Goal: Task Accomplishment & Management: Use online tool/utility

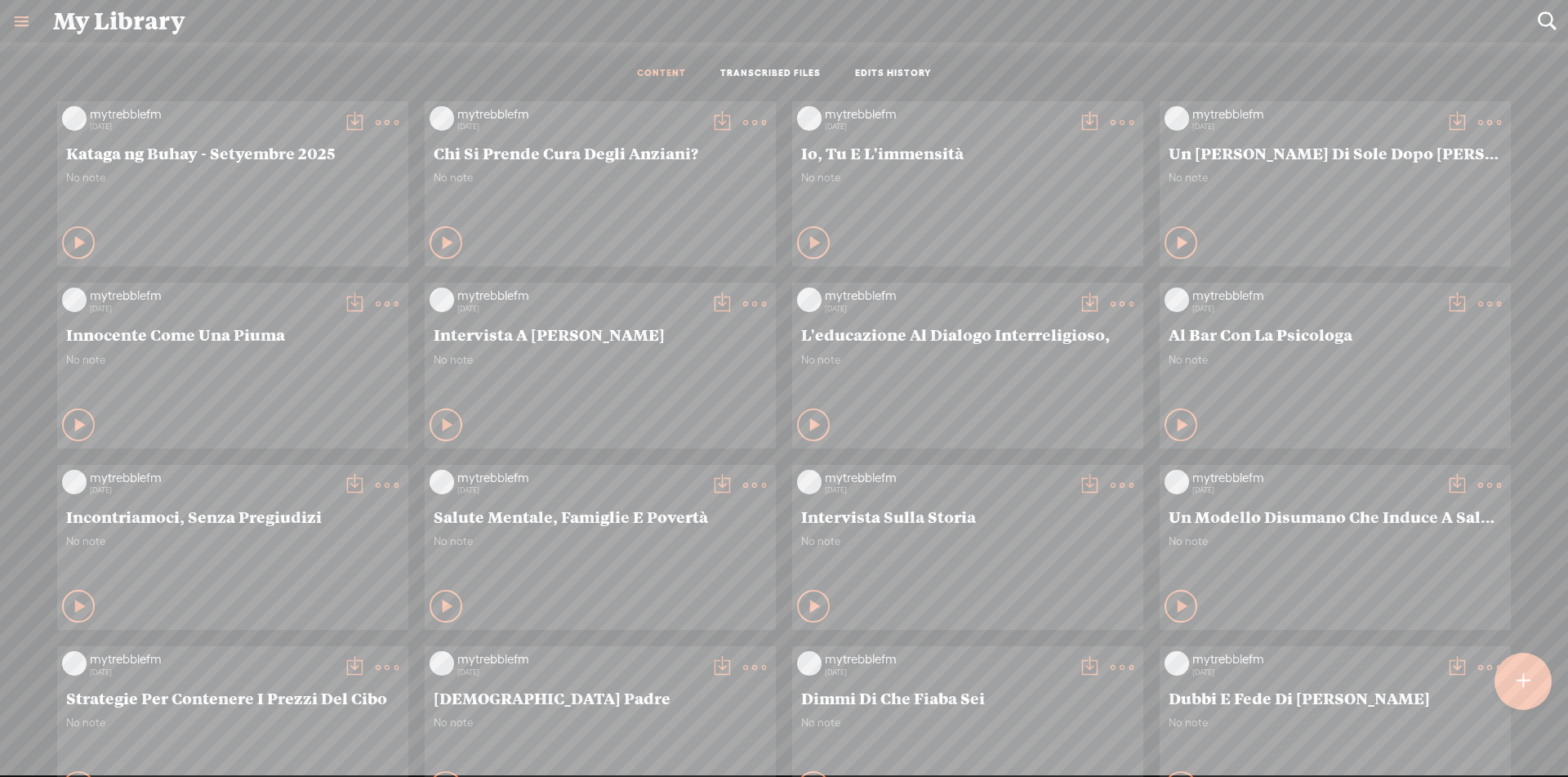
click at [1523, 679] on t at bounding box center [1522, 681] width 14 height 36
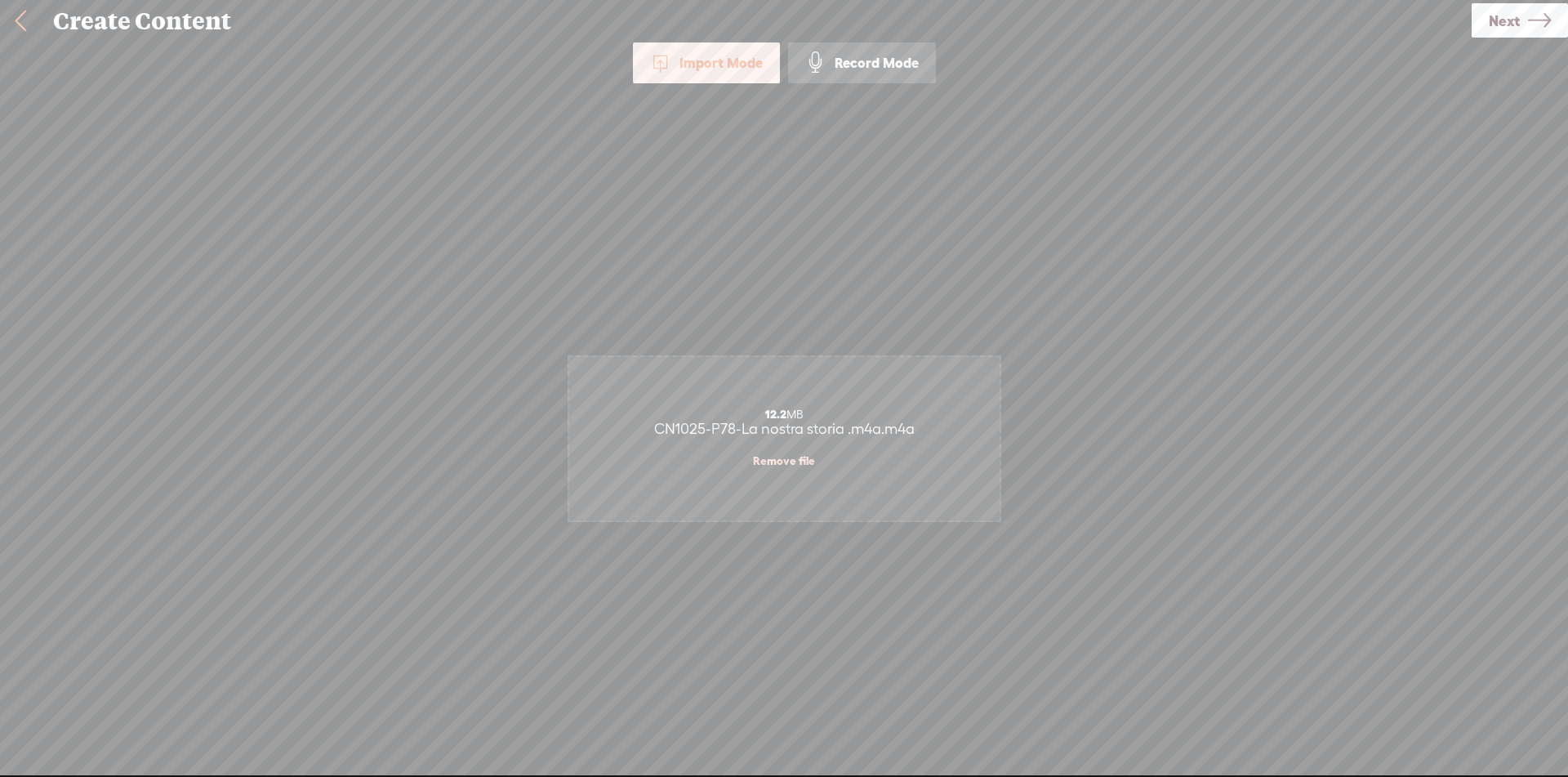
click at [1536, 21] on icon at bounding box center [1540, 20] width 23 height 41
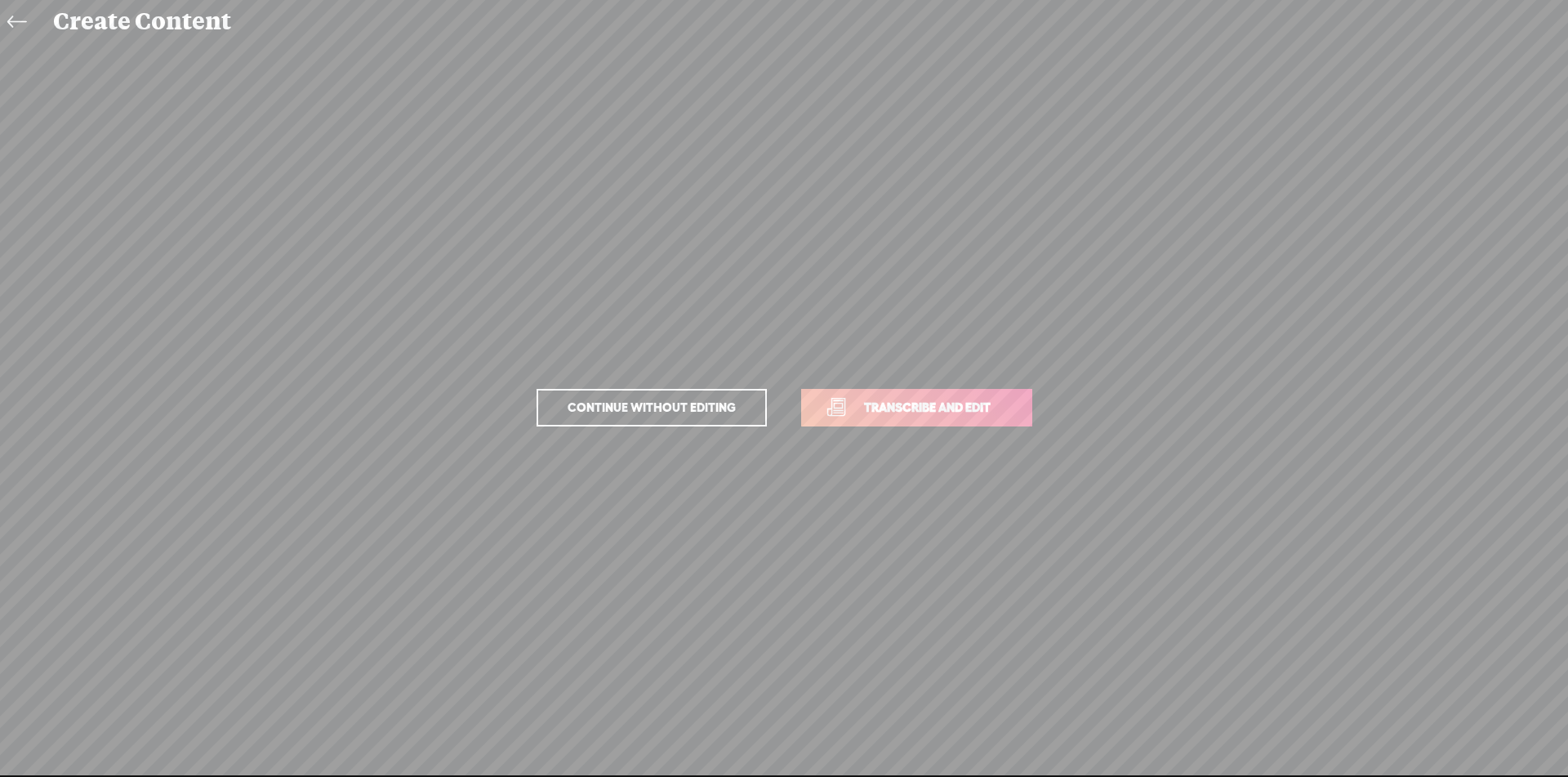
click at [978, 411] on span "Transcribe and edit" at bounding box center [927, 407] width 161 height 18
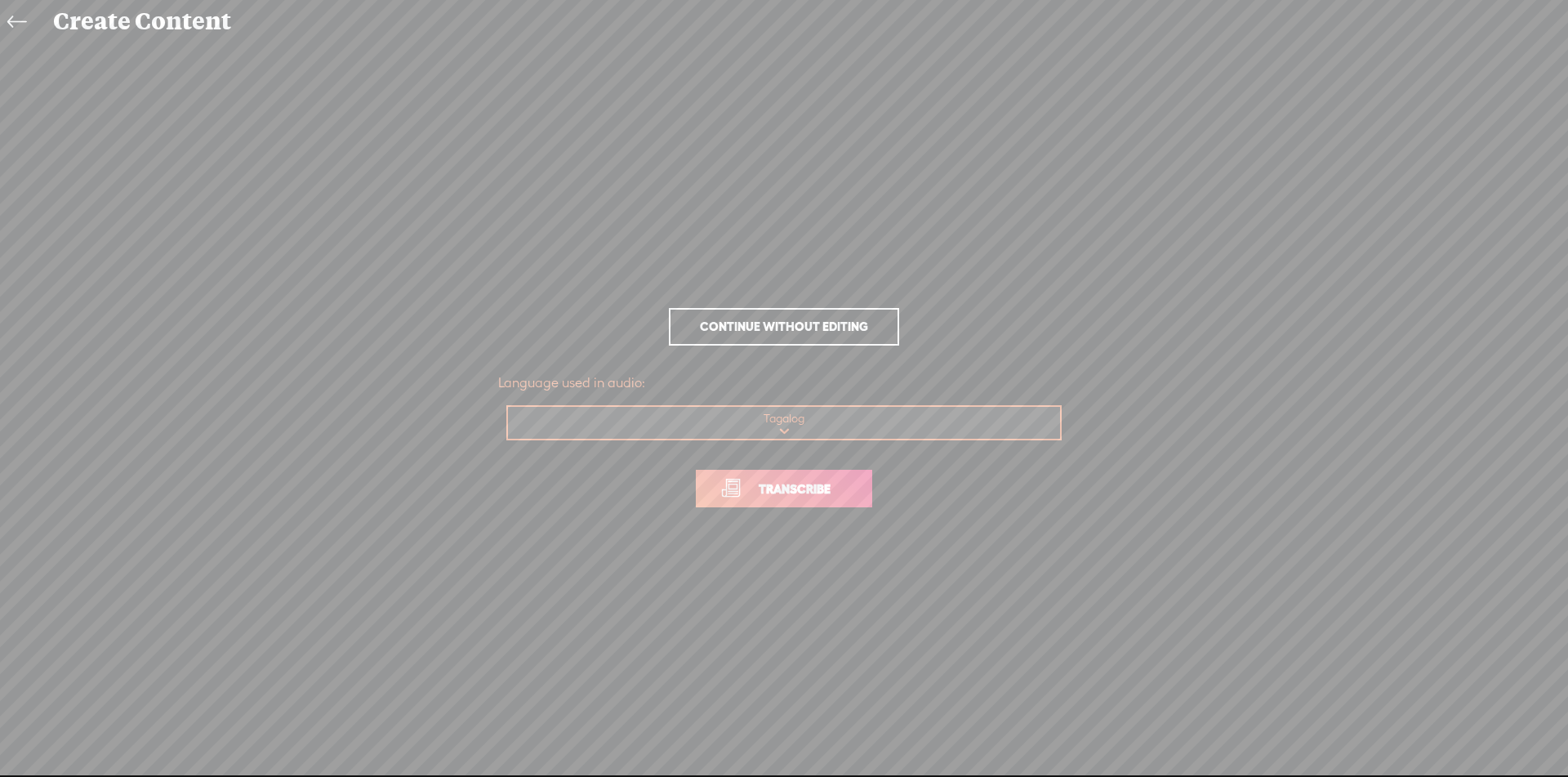
click at [901, 429] on select "Choose a language Afrikaans Albanian Amharic Arabic, Gulf Arabic, Modern Standa…" at bounding box center [784, 423] width 554 height 33
select select "it-IT"
click at [508, 407] on select "Choose a language Afrikaans Albanian Amharic Arabic, Gulf Arabic, Modern Standa…" at bounding box center [784, 423] width 554 height 33
click at [807, 490] on span "Transcribe" at bounding box center [795, 489] width 107 height 18
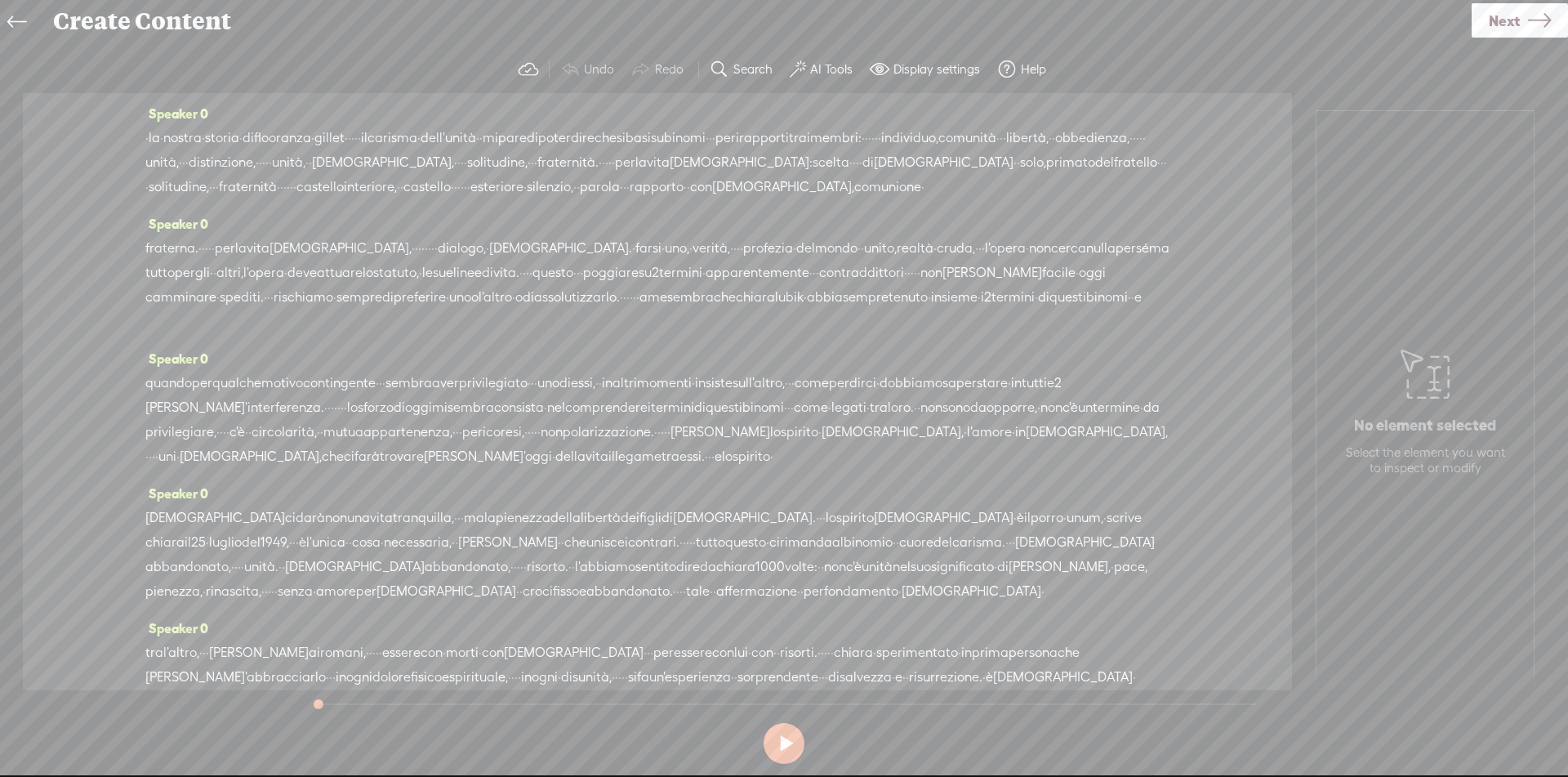
click at [149, 136] on span "·" at bounding box center [147, 138] width 4 height 25
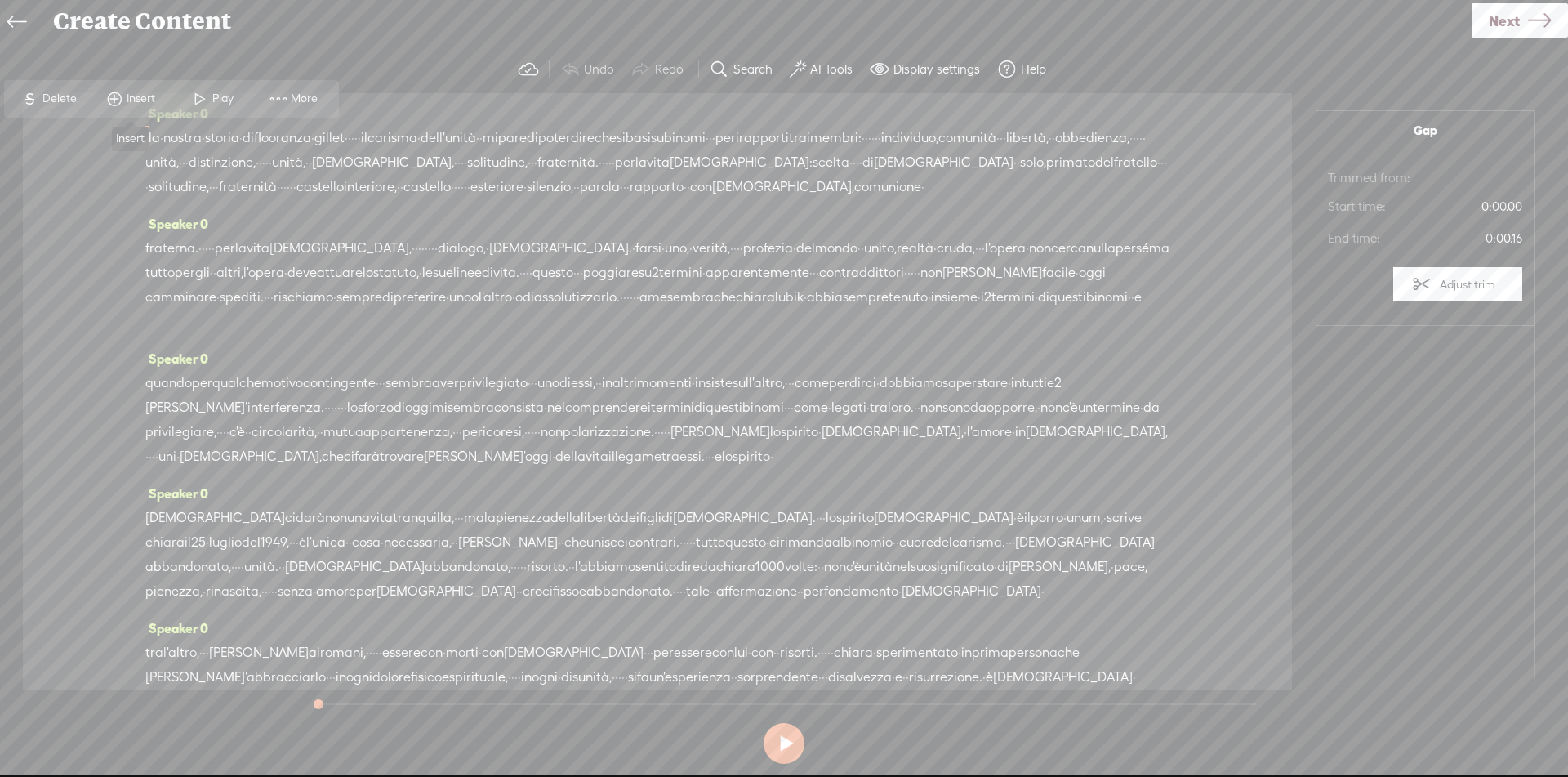
click at [142, 97] on span "Insert" at bounding box center [143, 99] width 33 height 17
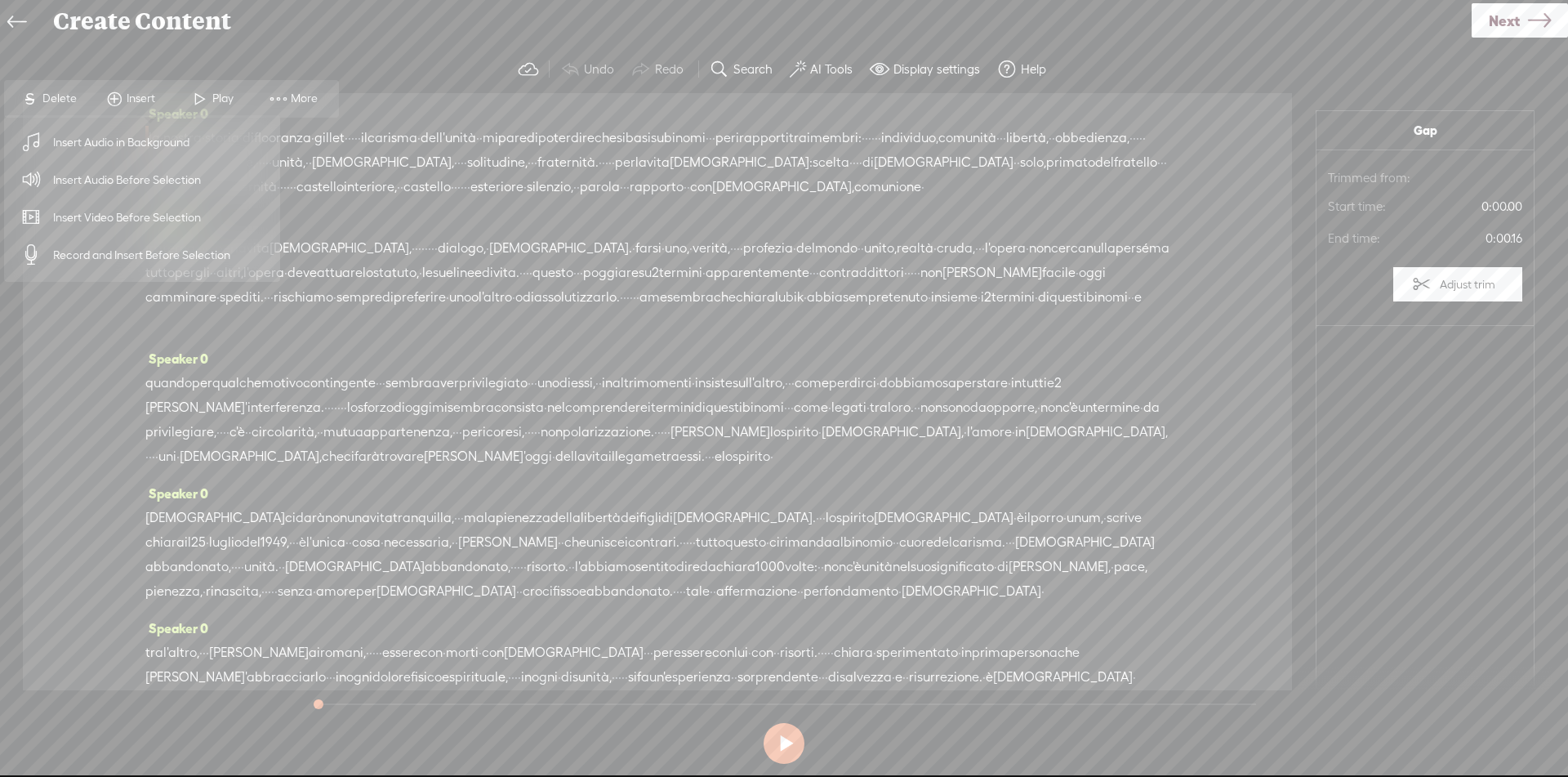
click at [155, 173] on span "Insert Audio Before Selection" at bounding box center [127, 180] width 212 height 37
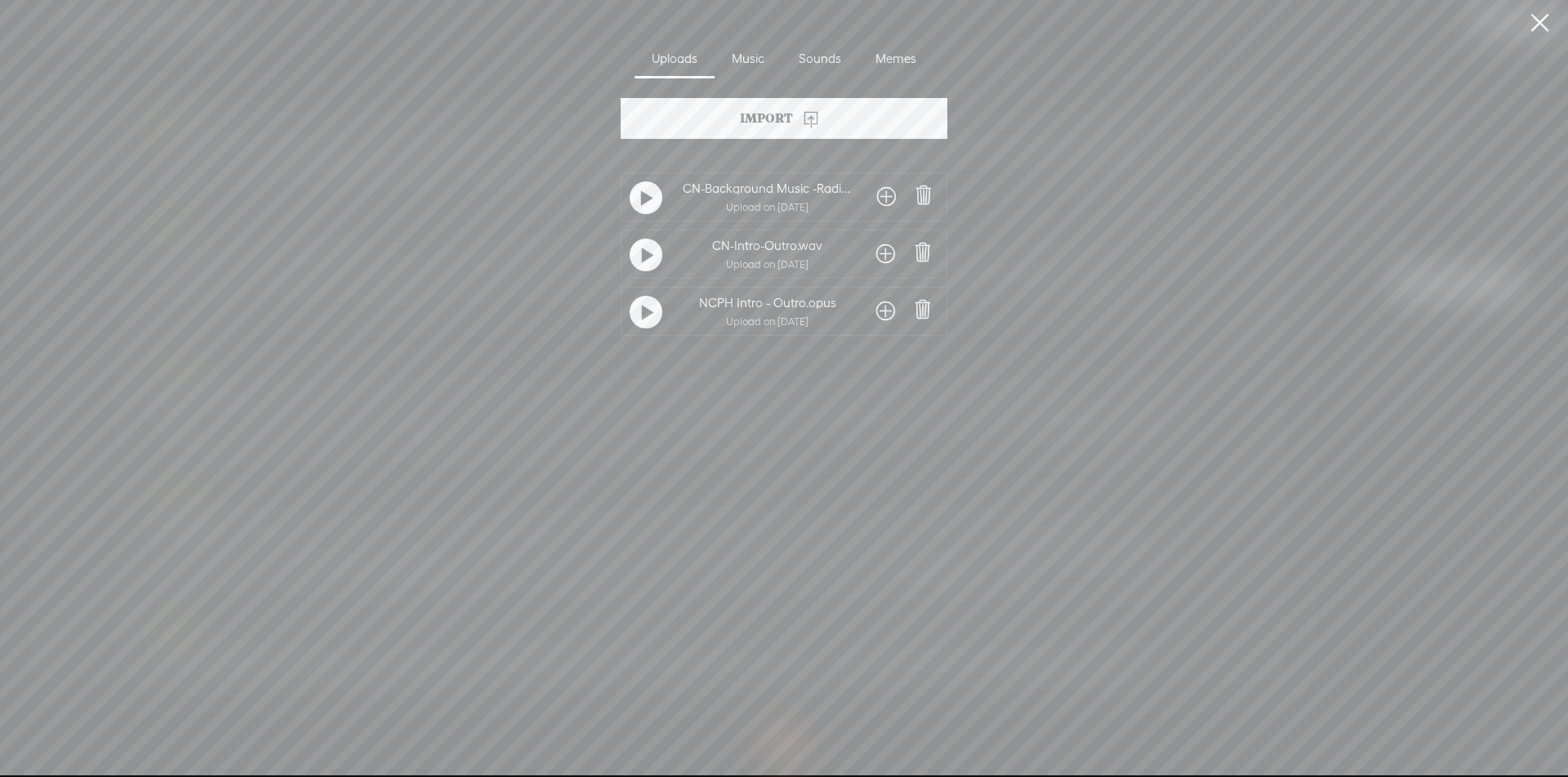
click at [881, 258] on span at bounding box center [886, 253] width 18 height 26
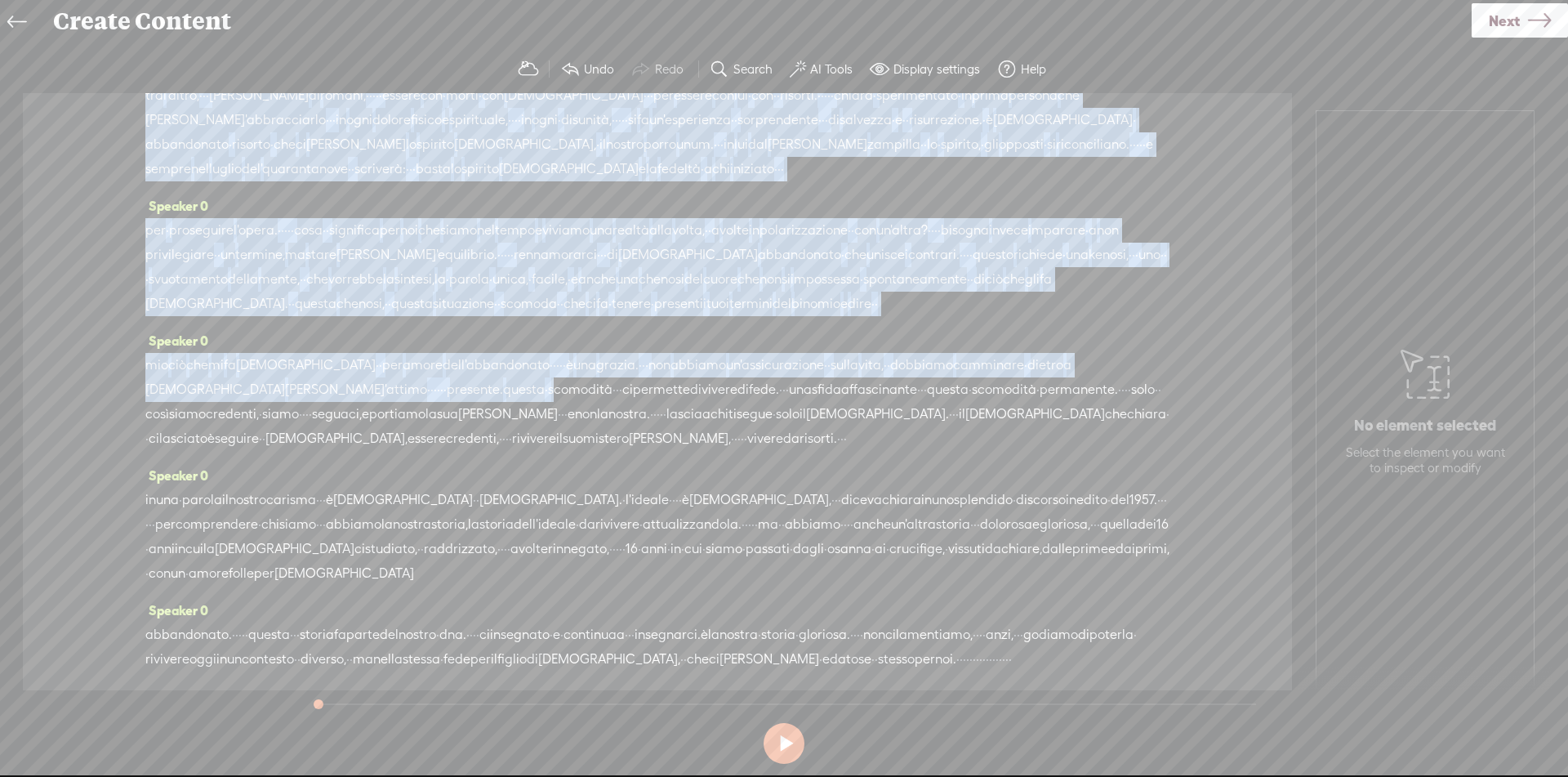
scroll to position [705, 0]
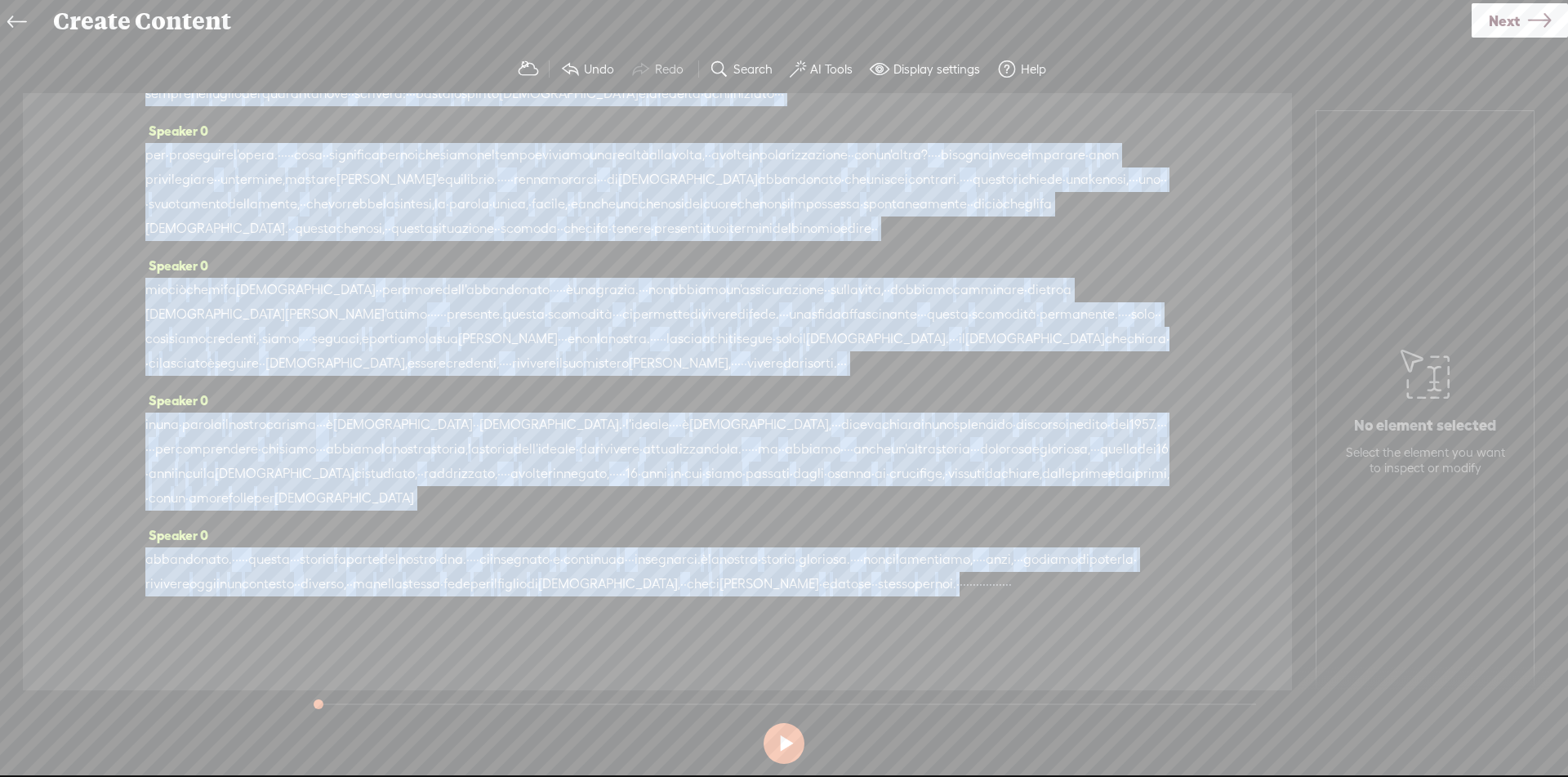
drag, startPoint x: 435, startPoint y: 136, endPoint x: 319, endPoint y: 576, distance: 455.0
click at [319, 576] on div "Speaker 0 · la · nostra · storia · di flooranza · gillet · · · · · · il carisma…" at bounding box center [658, 391] width 1269 height 597
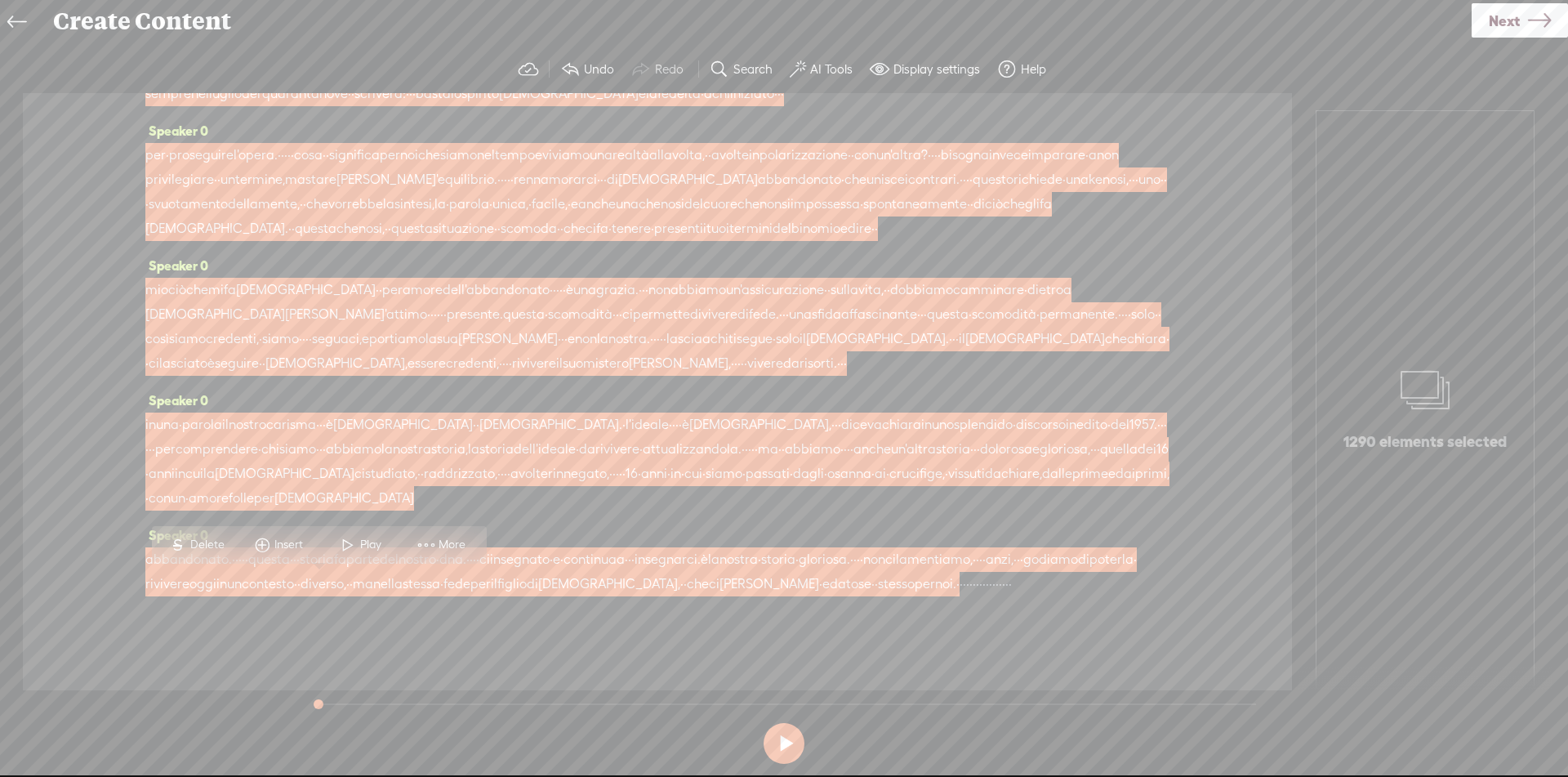
click at [298, 543] on span "Insert" at bounding box center [291, 545] width 33 height 17
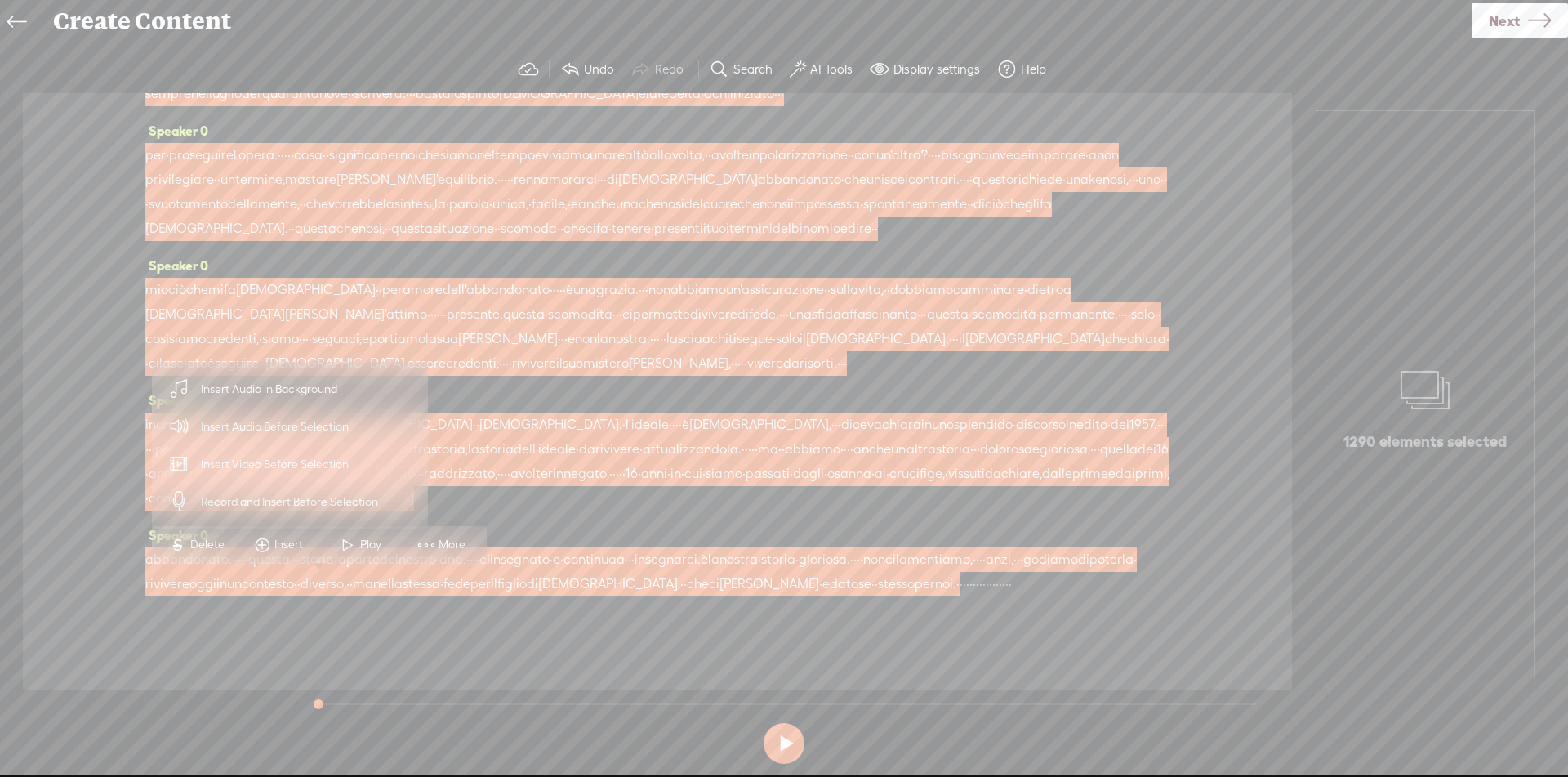
click at [294, 392] on span "Insert Audio in Background" at bounding box center [269, 389] width 201 height 37
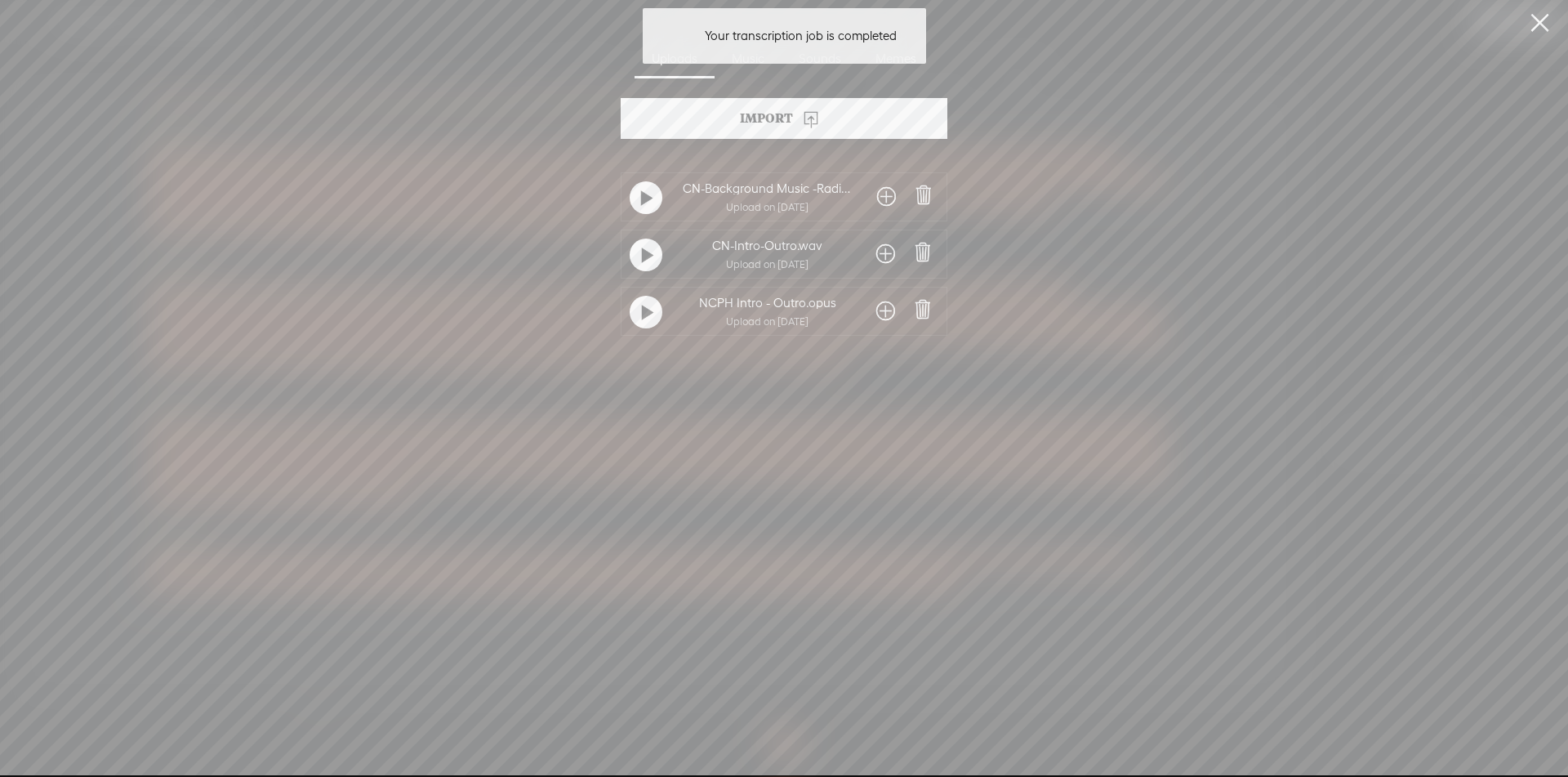
click at [883, 195] on span at bounding box center [886, 197] width 18 height 26
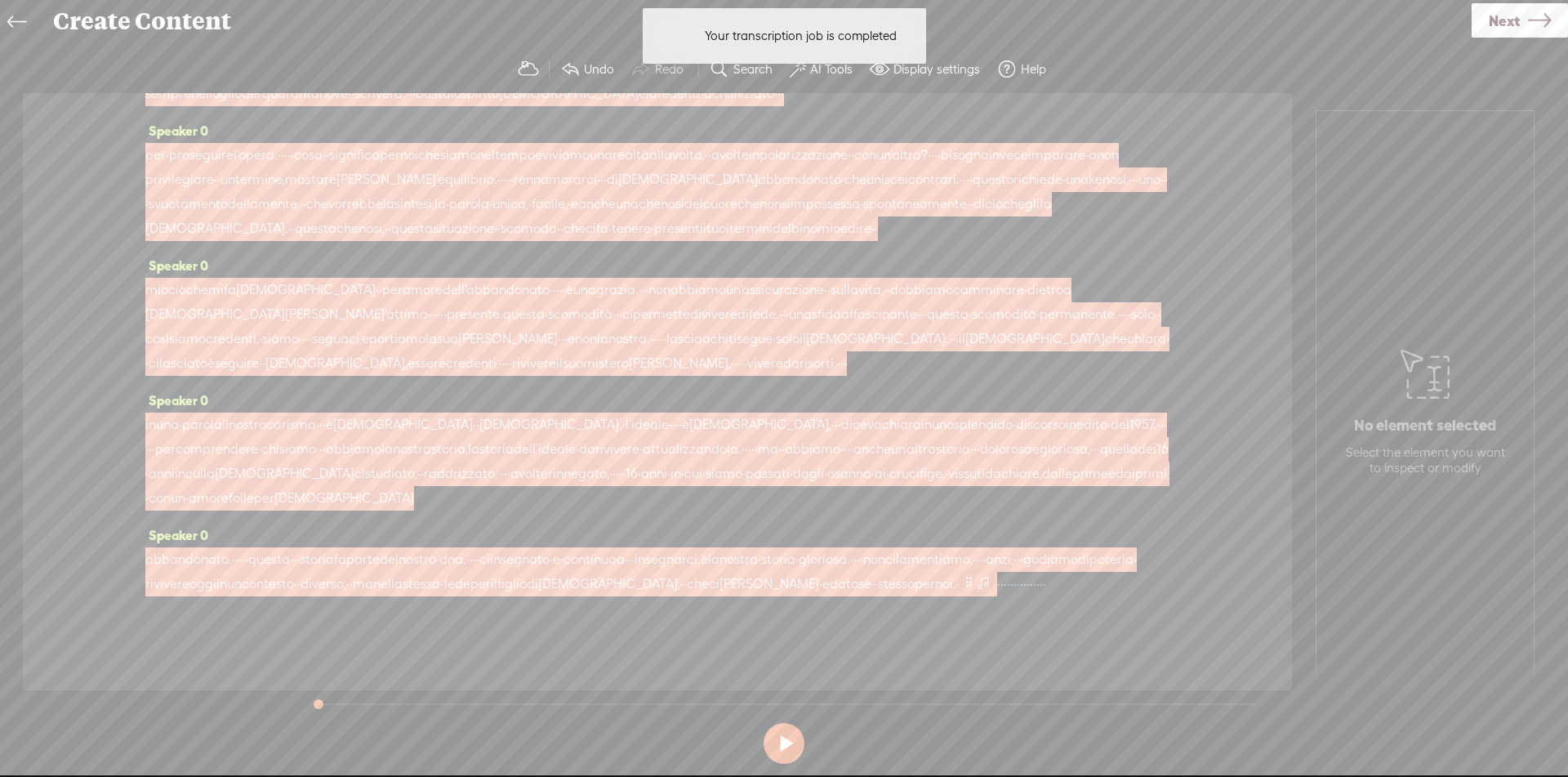
click at [976, 580] on span at bounding box center [984, 580] width 17 height 19
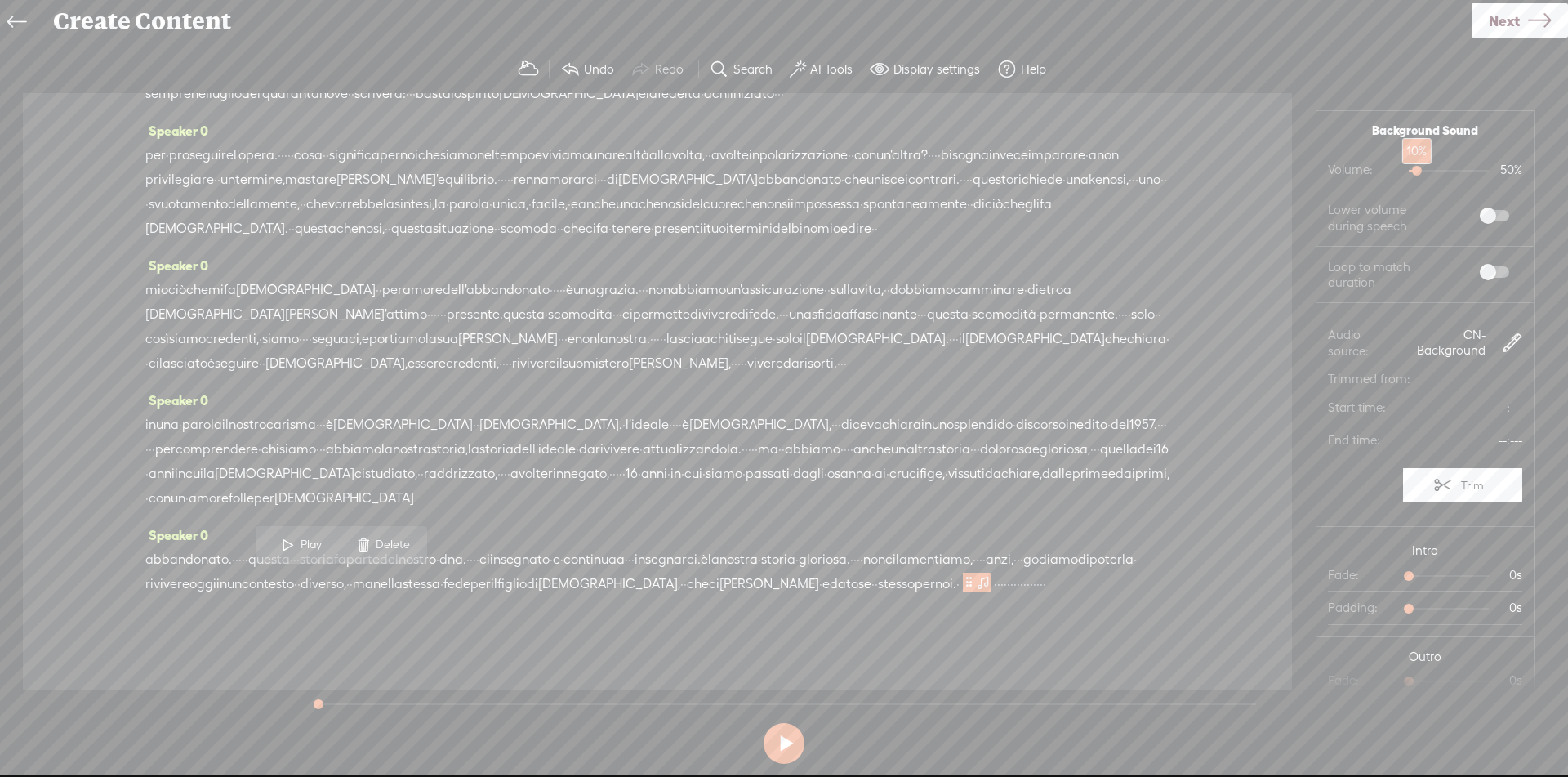
drag, startPoint x: 1426, startPoint y: 173, endPoint x: 1400, endPoint y: 170, distance: 26.2
click at [1400, 170] on div at bounding box center [1418, 172] width 38 height 38
click at [1480, 216] on span at bounding box center [1495, 216] width 29 height 11
click at [1480, 274] on span at bounding box center [1495, 272] width 29 height 11
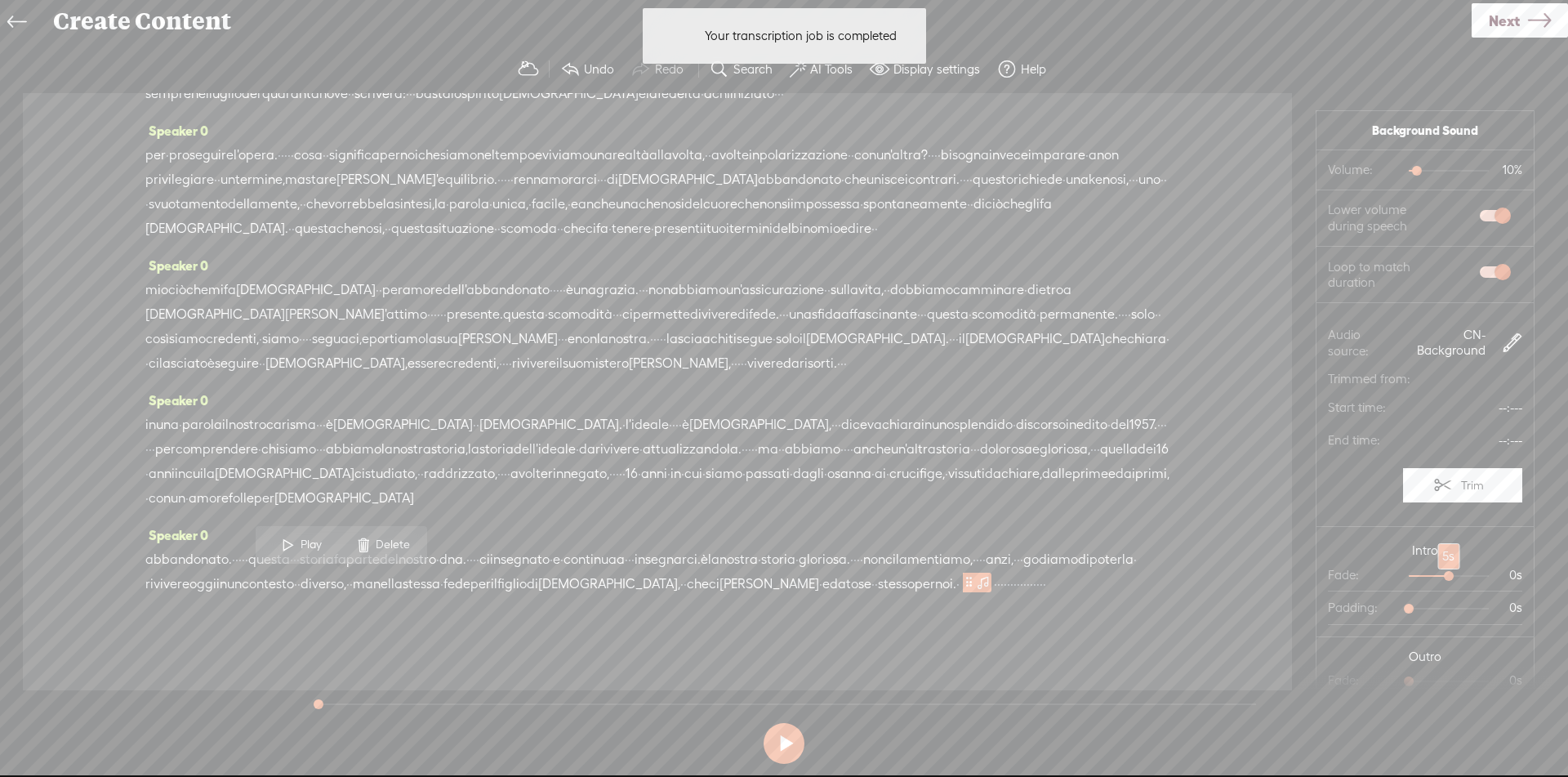
drag, startPoint x: 1402, startPoint y: 575, endPoint x: 1435, endPoint y: 580, distance: 33.4
click at [1435, 580] on div at bounding box center [1450, 577] width 38 height 38
drag, startPoint x: 1405, startPoint y: 675, endPoint x: 1448, endPoint y: 683, distance: 43.7
click at [1448, 683] on div at bounding box center [1458, 682] width 38 height 38
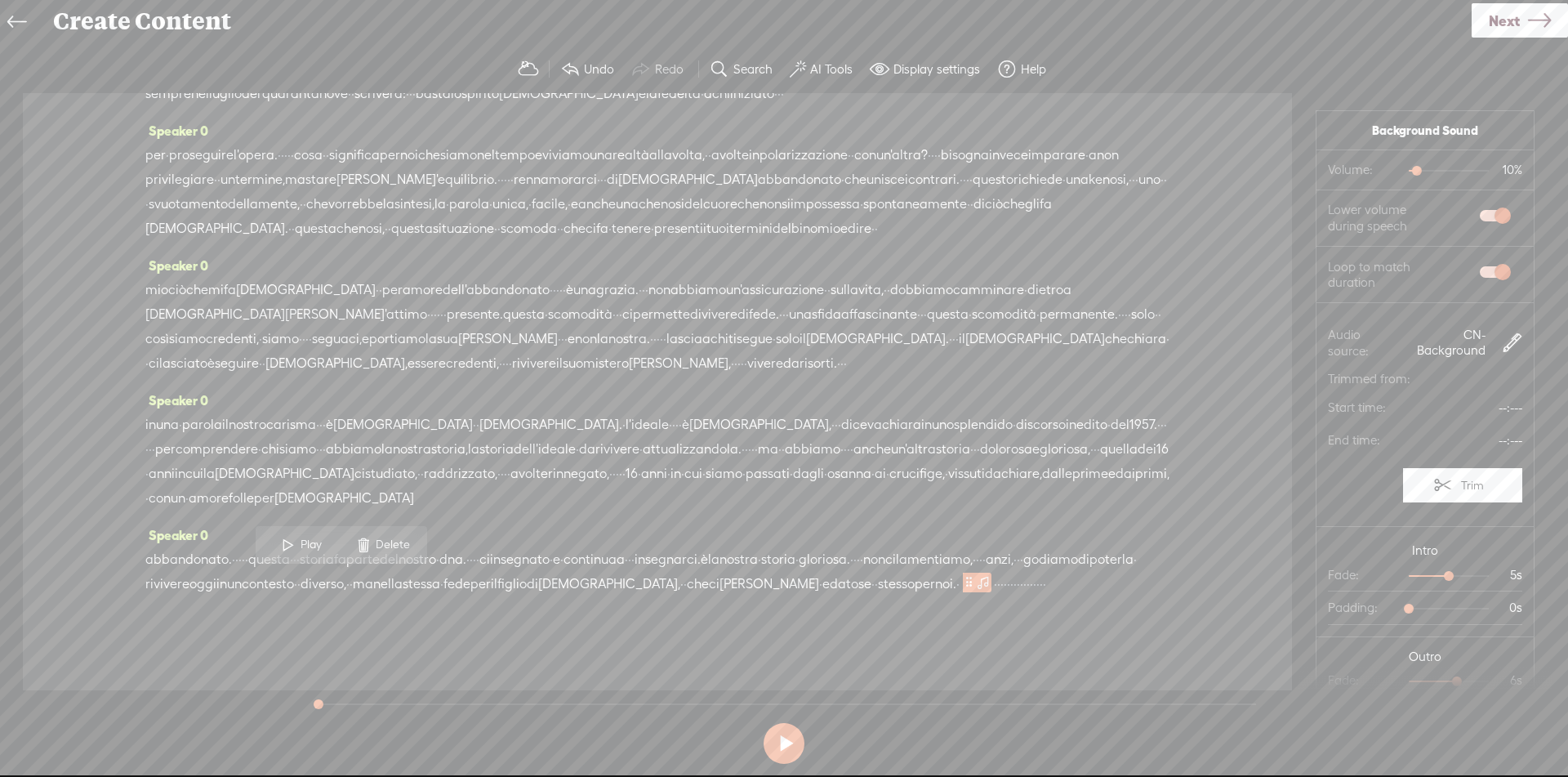
click at [1004, 578] on span "·" at bounding box center [1006, 583] width 4 height 25
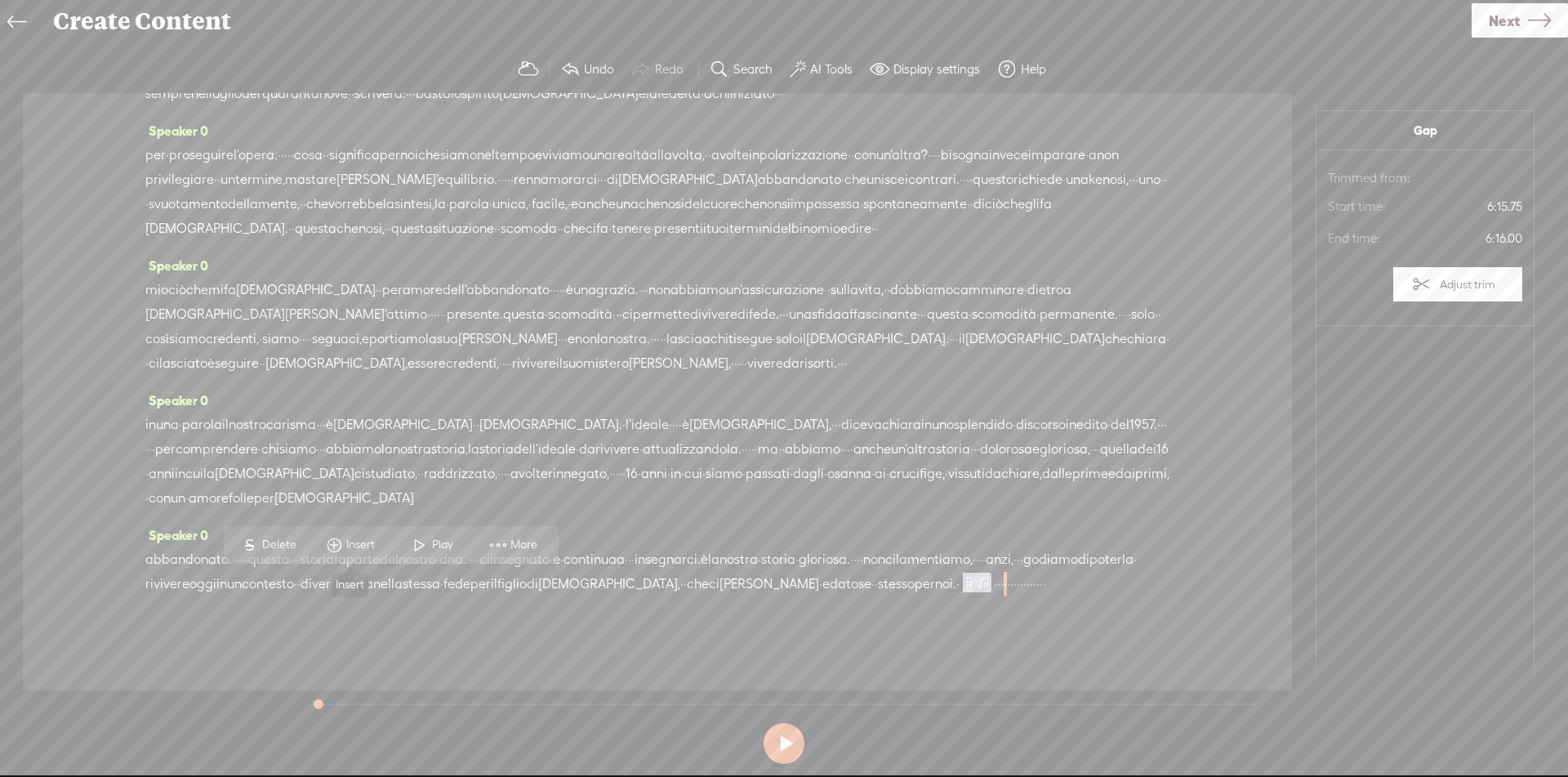
click at [374, 544] on span "Insert" at bounding box center [363, 545] width 33 height 17
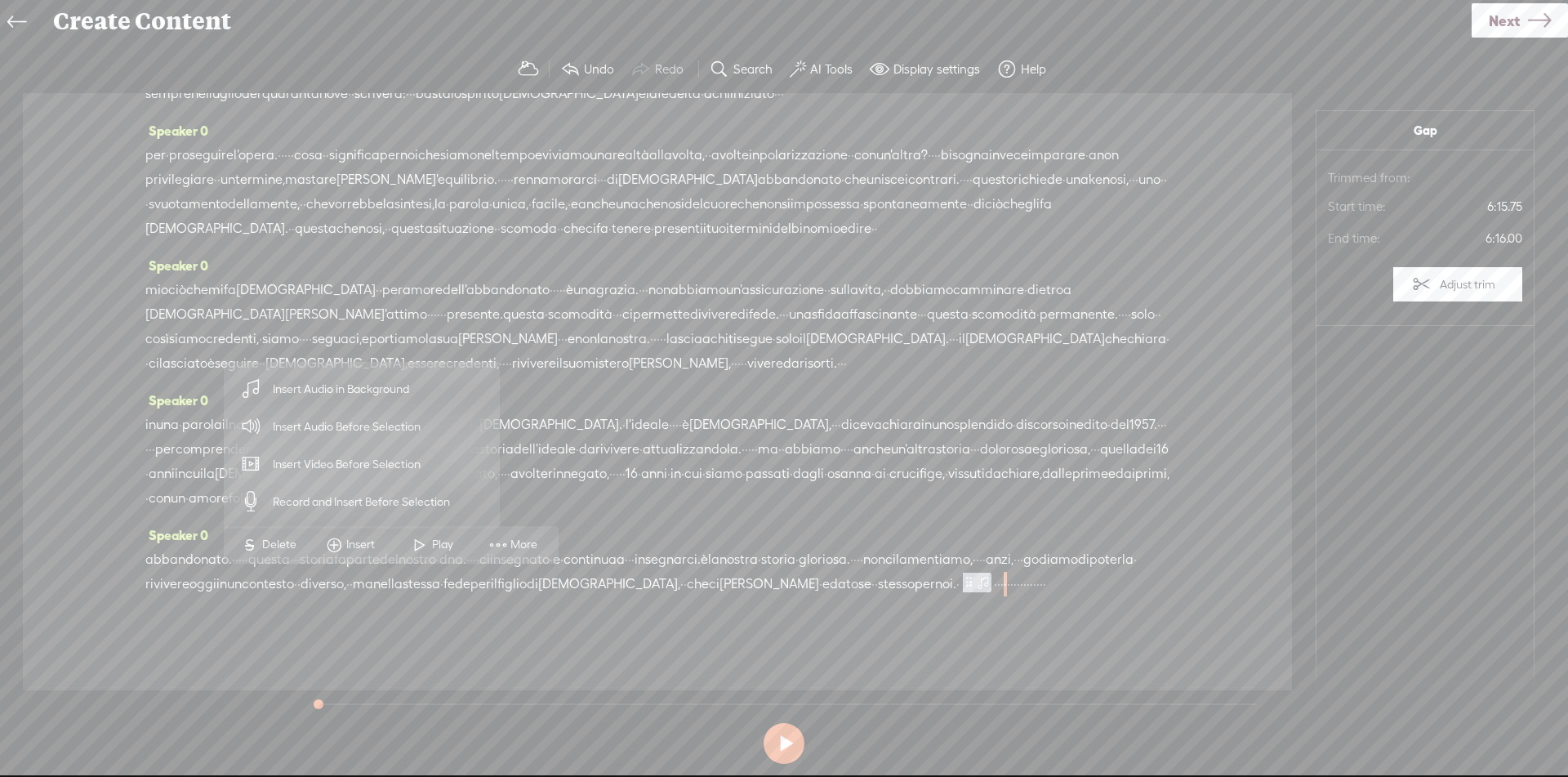
click at [349, 416] on span "Insert Audio Before Selection" at bounding box center [346, 427] width 212 height 37
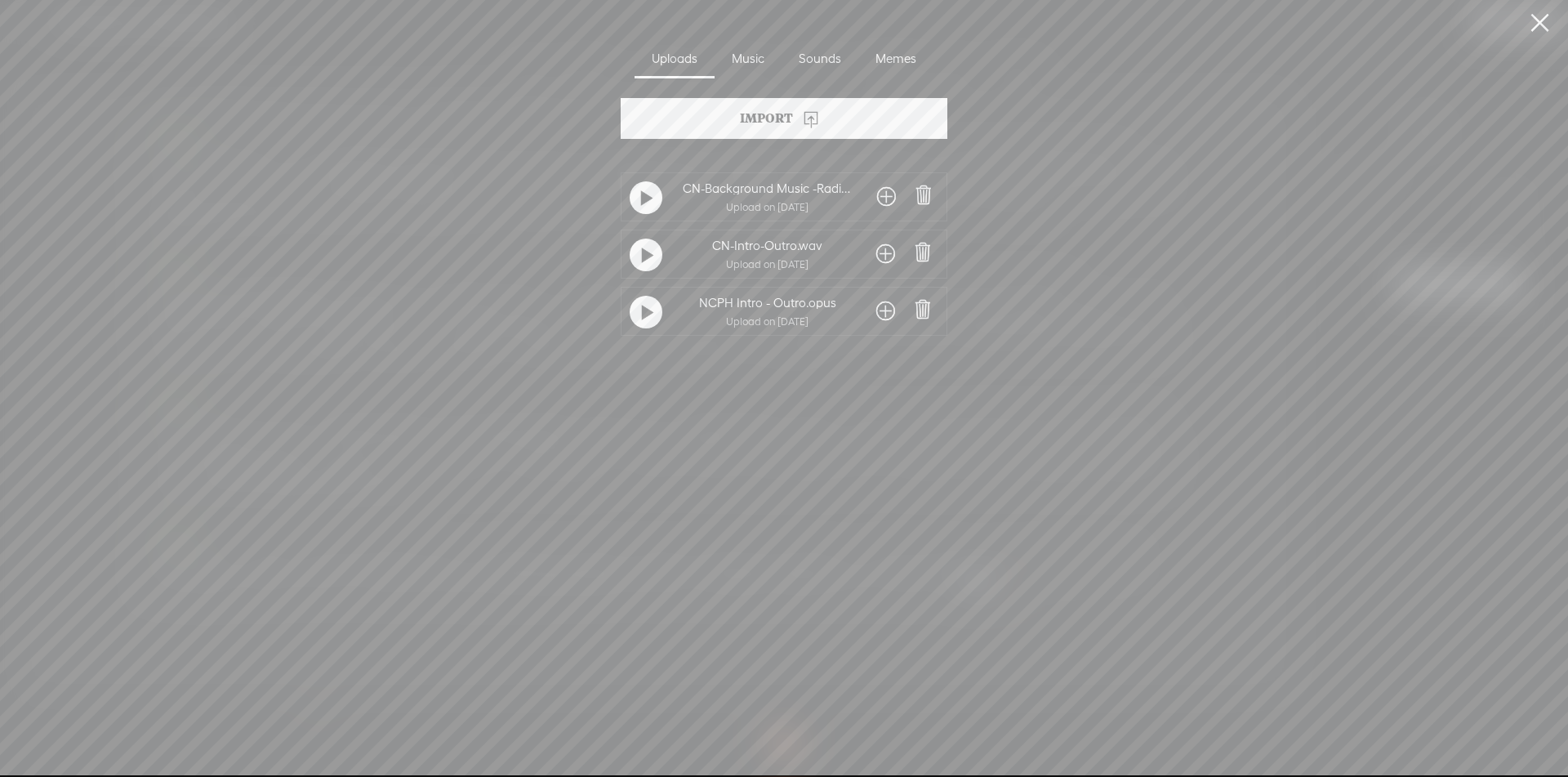
click at [883, 253] on span at bounding box center [886, 253] width 18 height 26
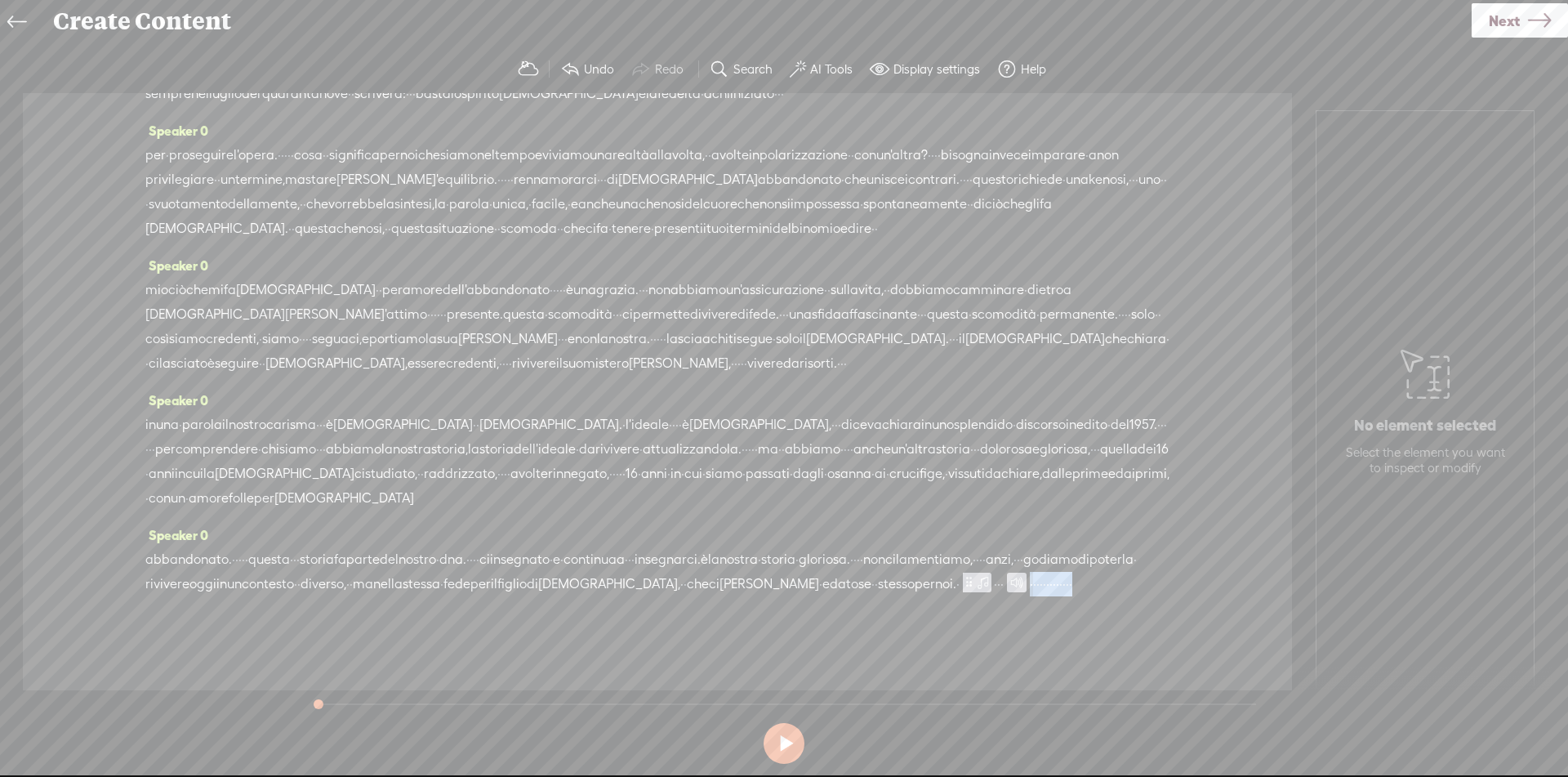
drag, startPoint x: 414, startPoint y: 584, endPoint x: 723, endPoint y: 595, distance: 309.2
click at [723, 595] on div "abbandonato. · · · · · questa · · · storia fa parte del nostro · dna. · · · · c…" at bounding box center [657, 571] width 1024 height 49
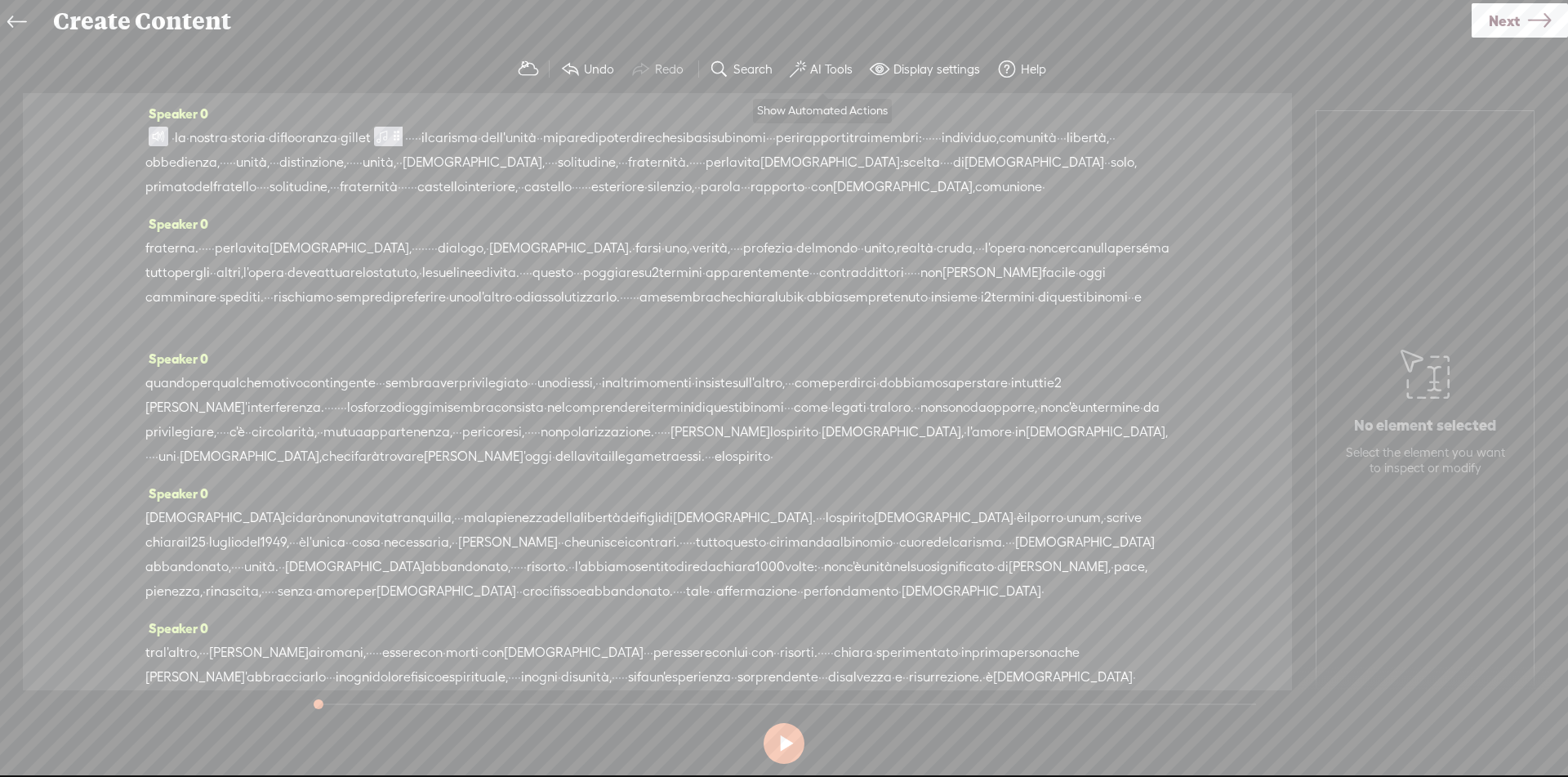
click at [843, 66] on label "AI Tools" at bounding box center [831, 70] width 42 height 17
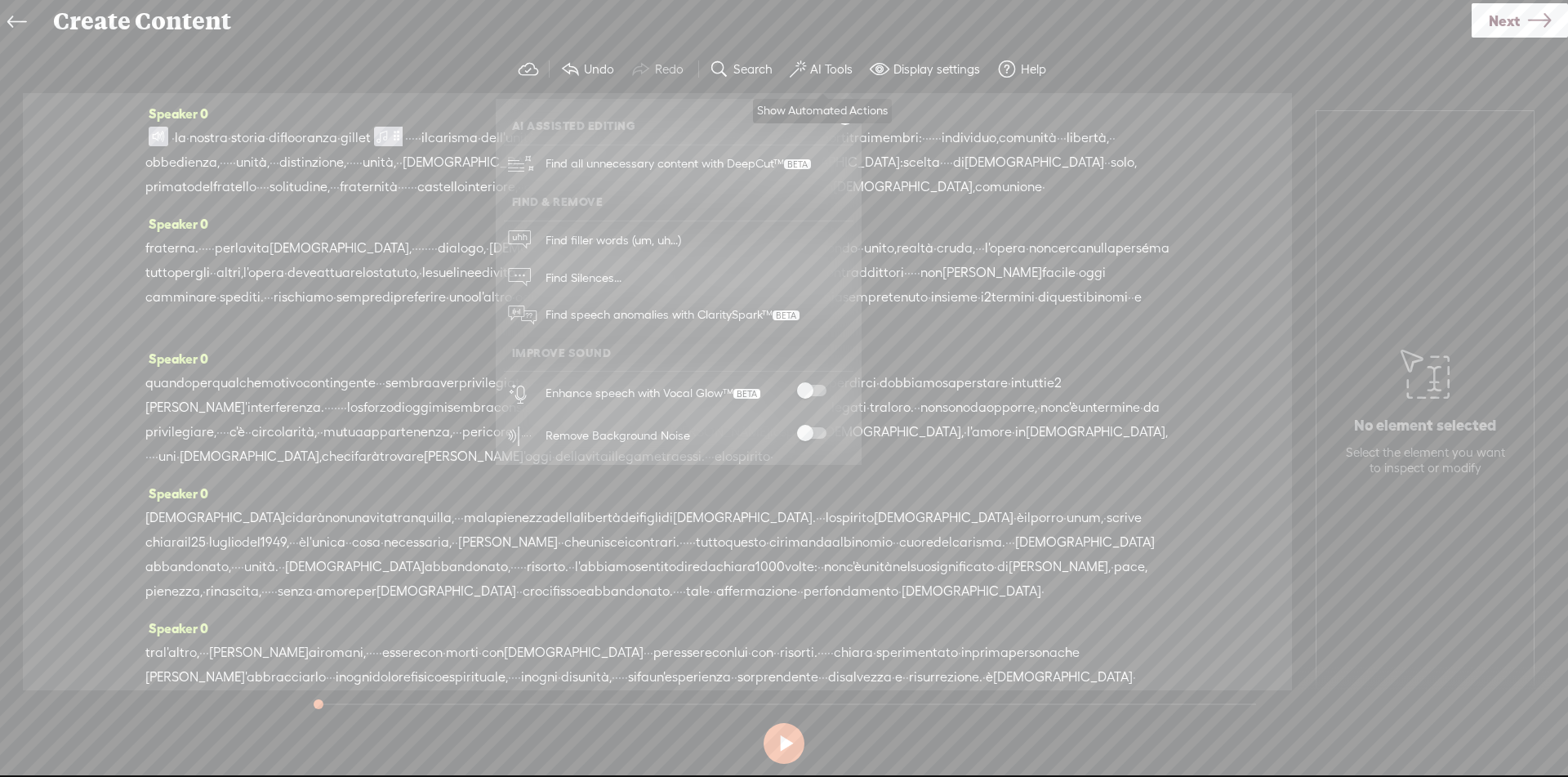
click at [813, 69] on label "AI Tools" at bounding box center [831, 70] width 42 height 17
click at [821, 385] on span at bounding box center [812, 390] width 29 height 11
click at [818, 428] on span at bounding box center [812, 433] width 29 height 11
click at [840, 114] on link at bounding box center [845, 117] width 17 height 17
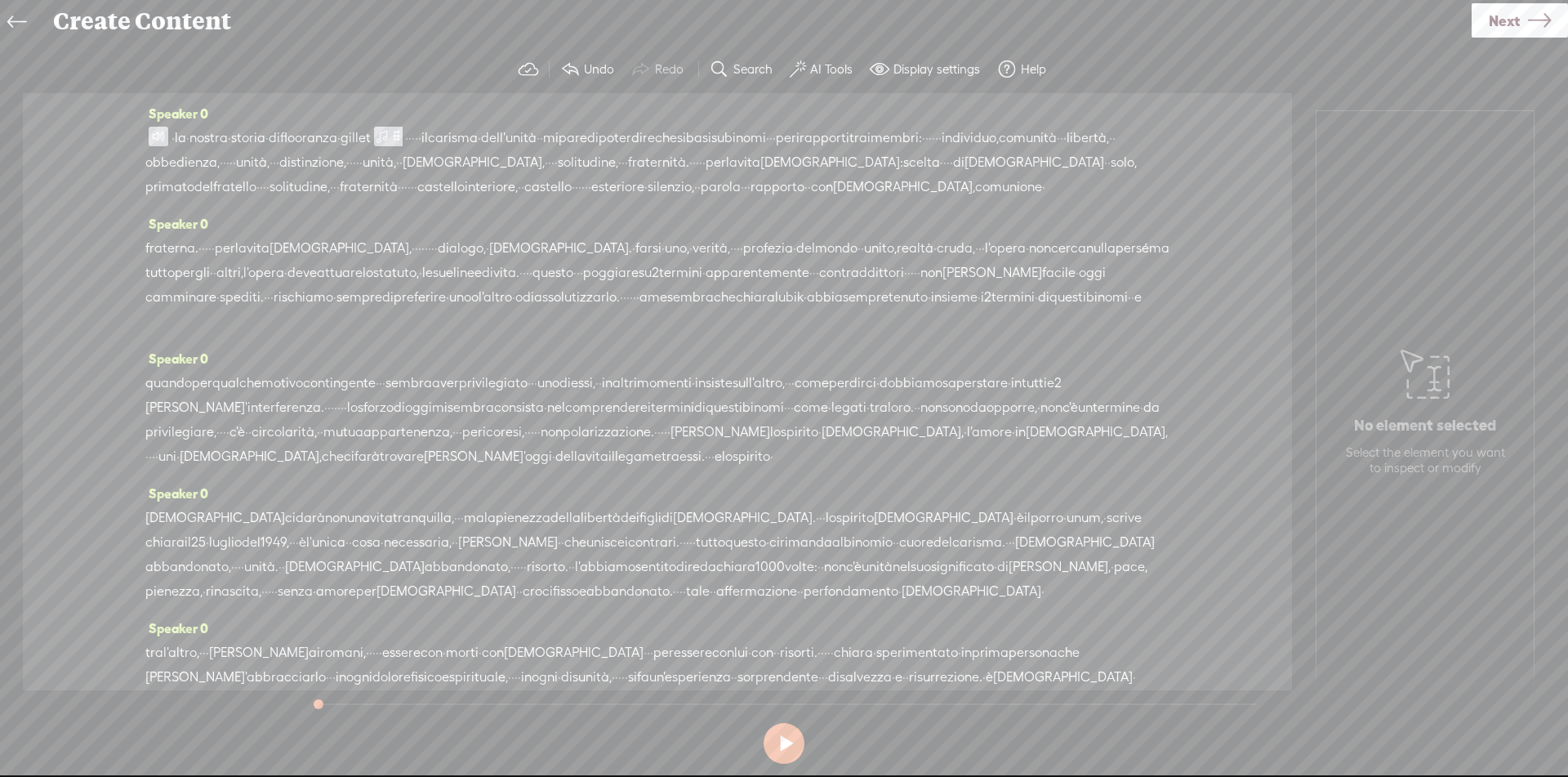
click at [164, 136] on span at bounding box center [158, 136] width 19 height 19
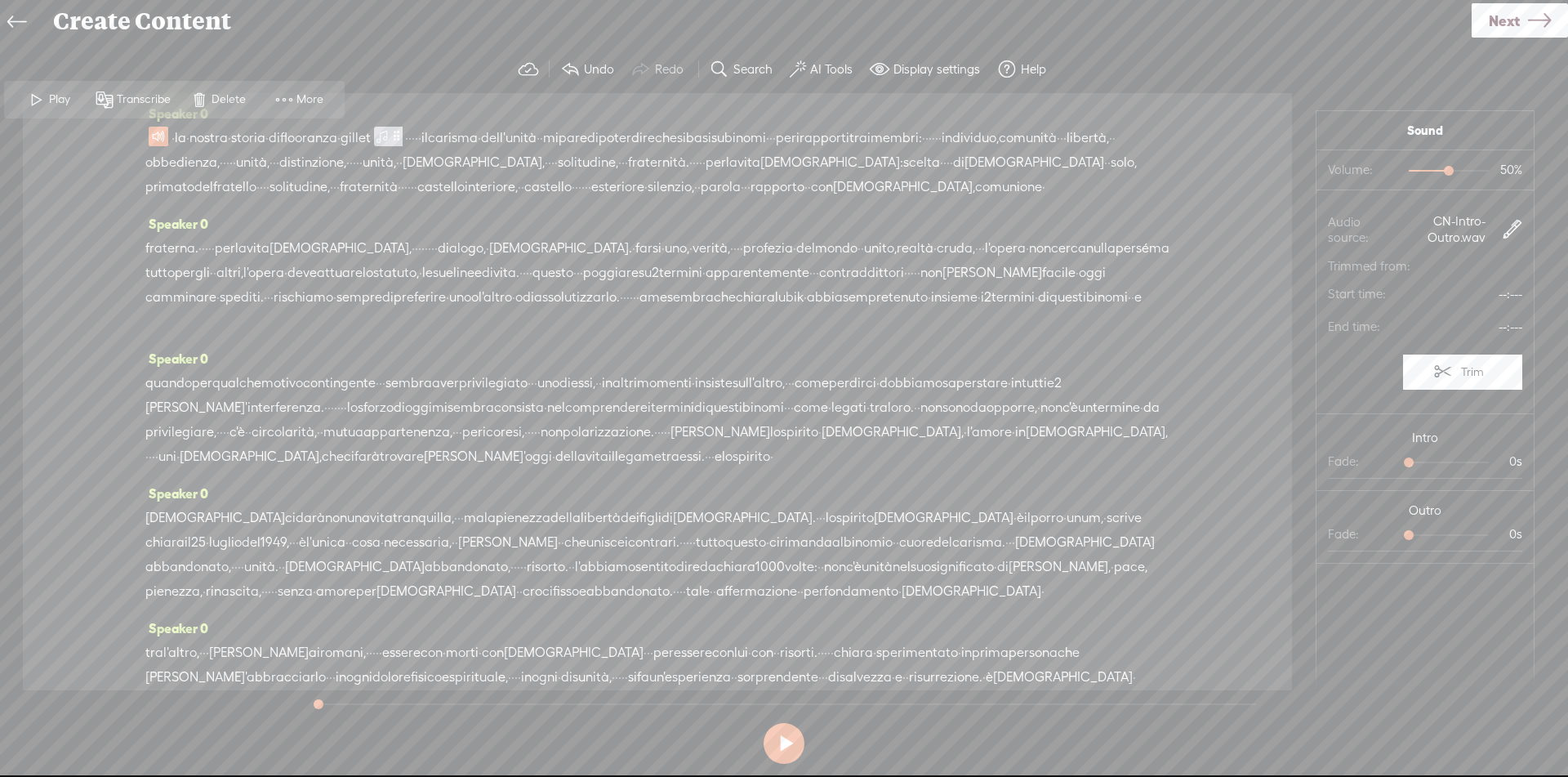
click at [777, 749] on button at bounding box center [784, 743] width 40 height 40
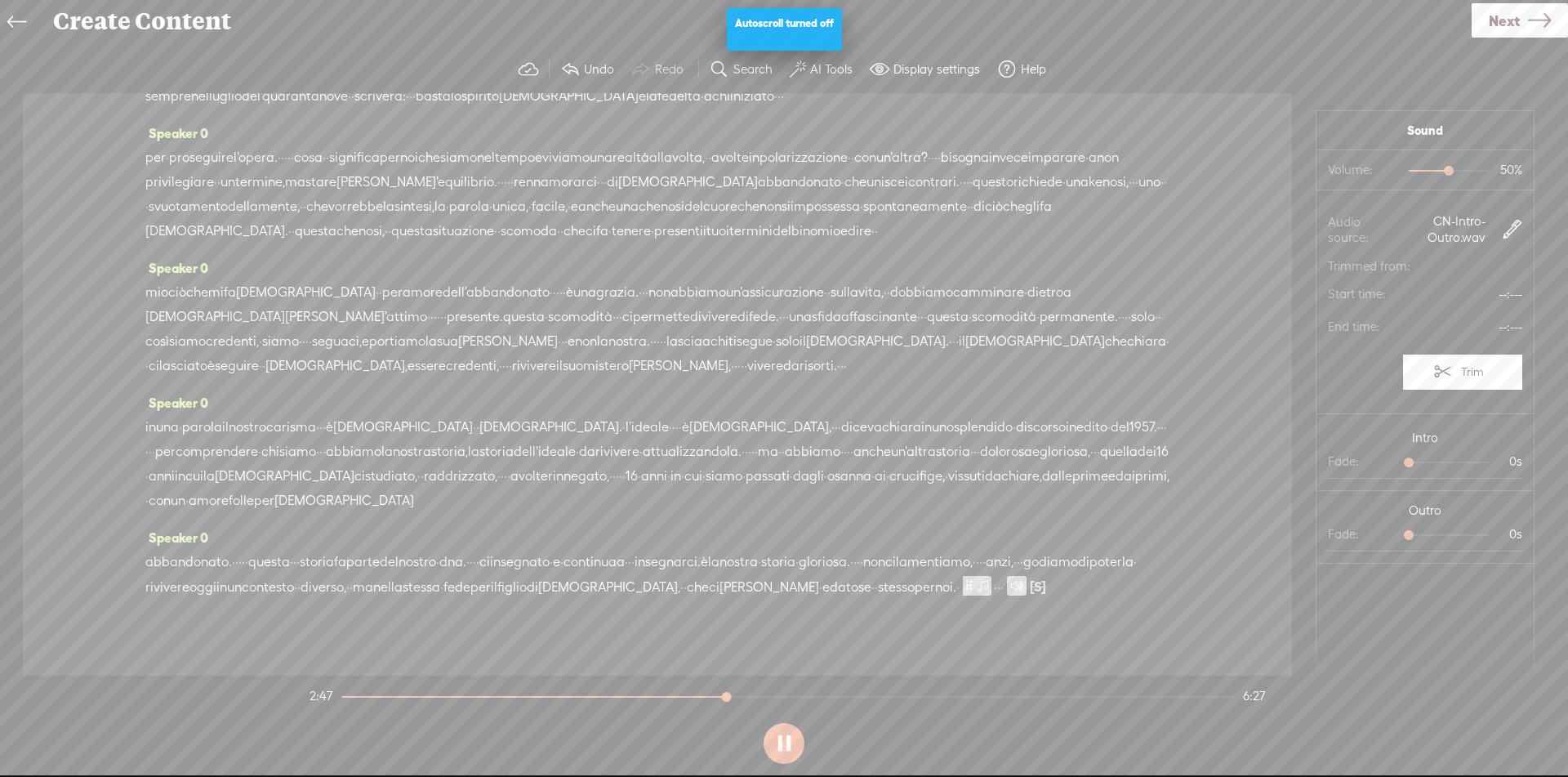
scroll to position [721, 0]
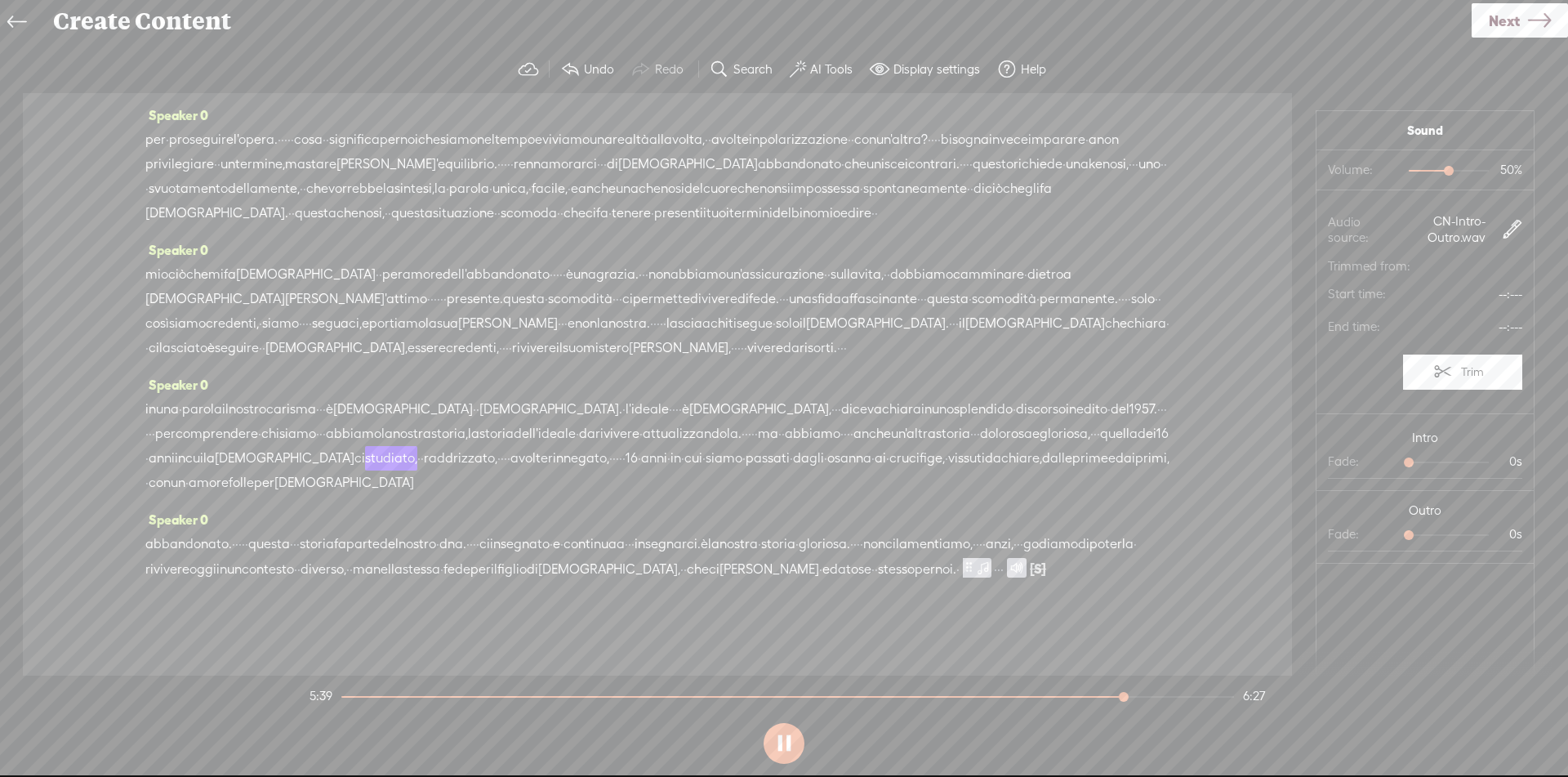
click at [741, 422] on span "attualizzandola." at bounding box center [693, 434] width 99 height 25
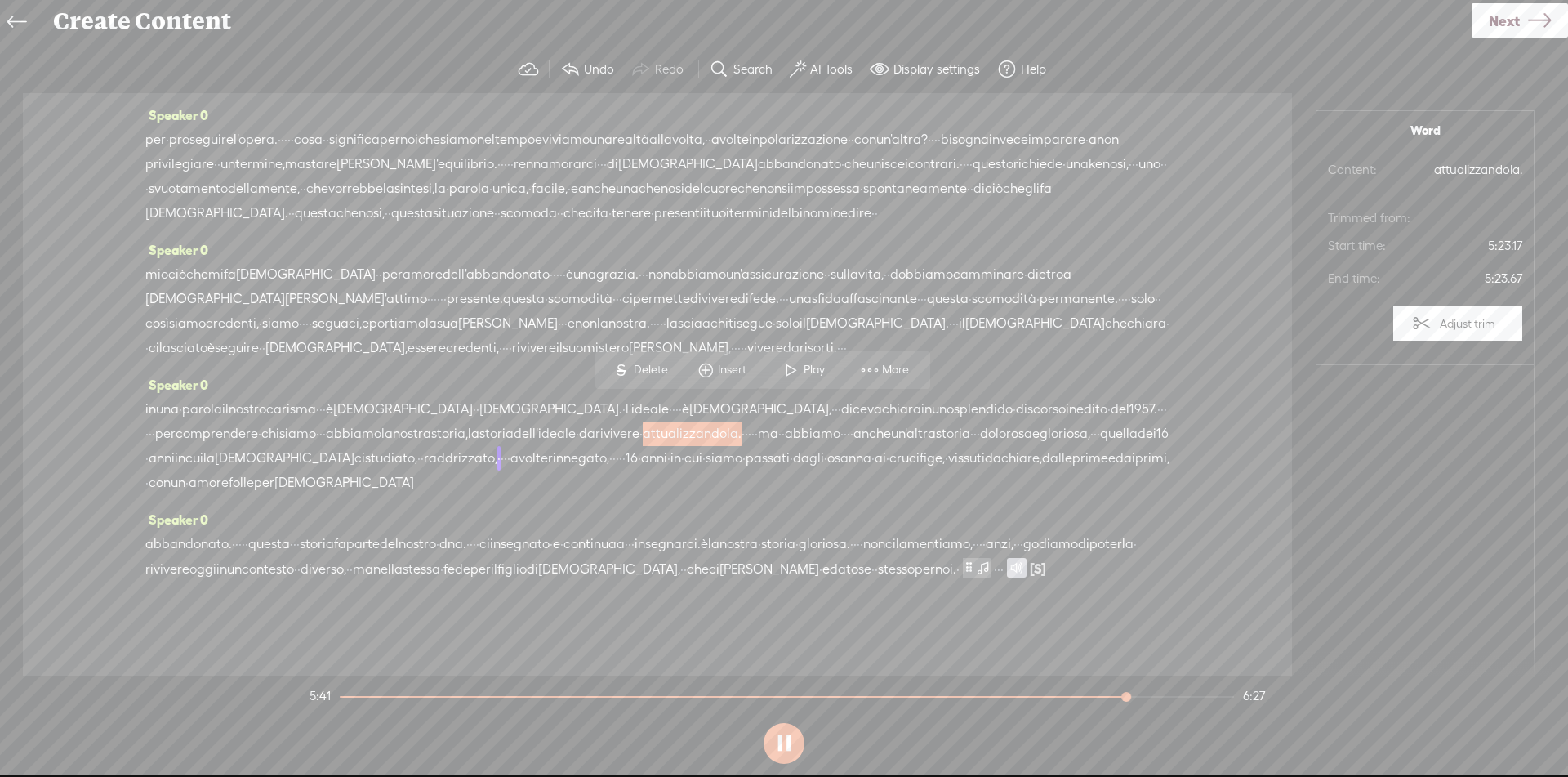
click at [819, 364] on span "Play" at bounding box center [817, 370] width 26 height 17
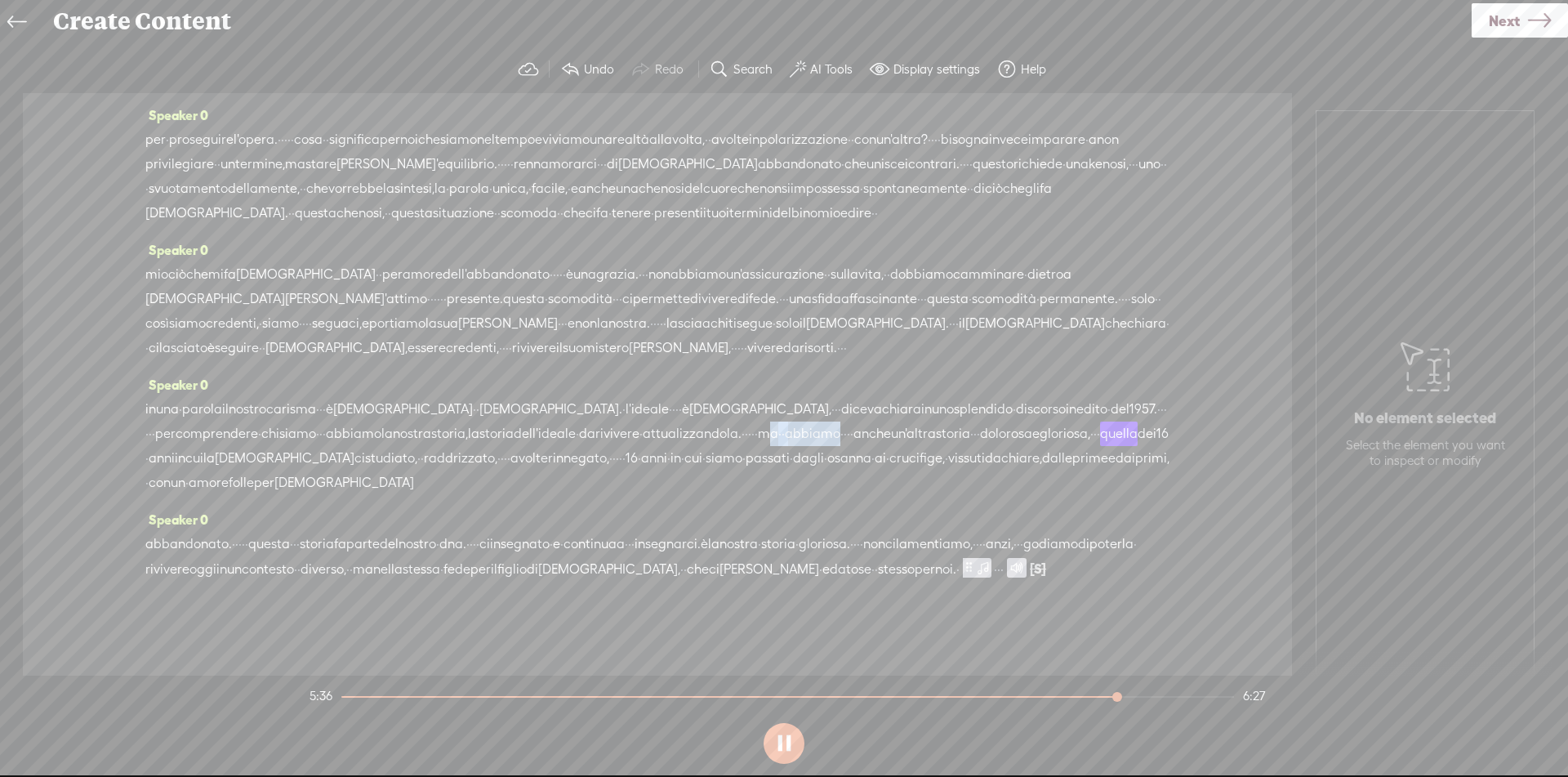
drag, startPoint x: 865, startPoint y: 405, endPoint x: 959, endPoint y: 401, distance: 94.1
click at [959, 401] on div "in una · parola il nostro carisma · · · è [DEMOGRAPHIC_DATA] · · [DEMOGRAPHIC_D…" at bounding box center [657, 445] width 1024 height 98
click at [816, 364] on span "Delete" at bounding box center [827, 370] width 39 height 17
click at [741, 422] on span "attualizzandola." at bounding box center [693, 434] width 99 height 25
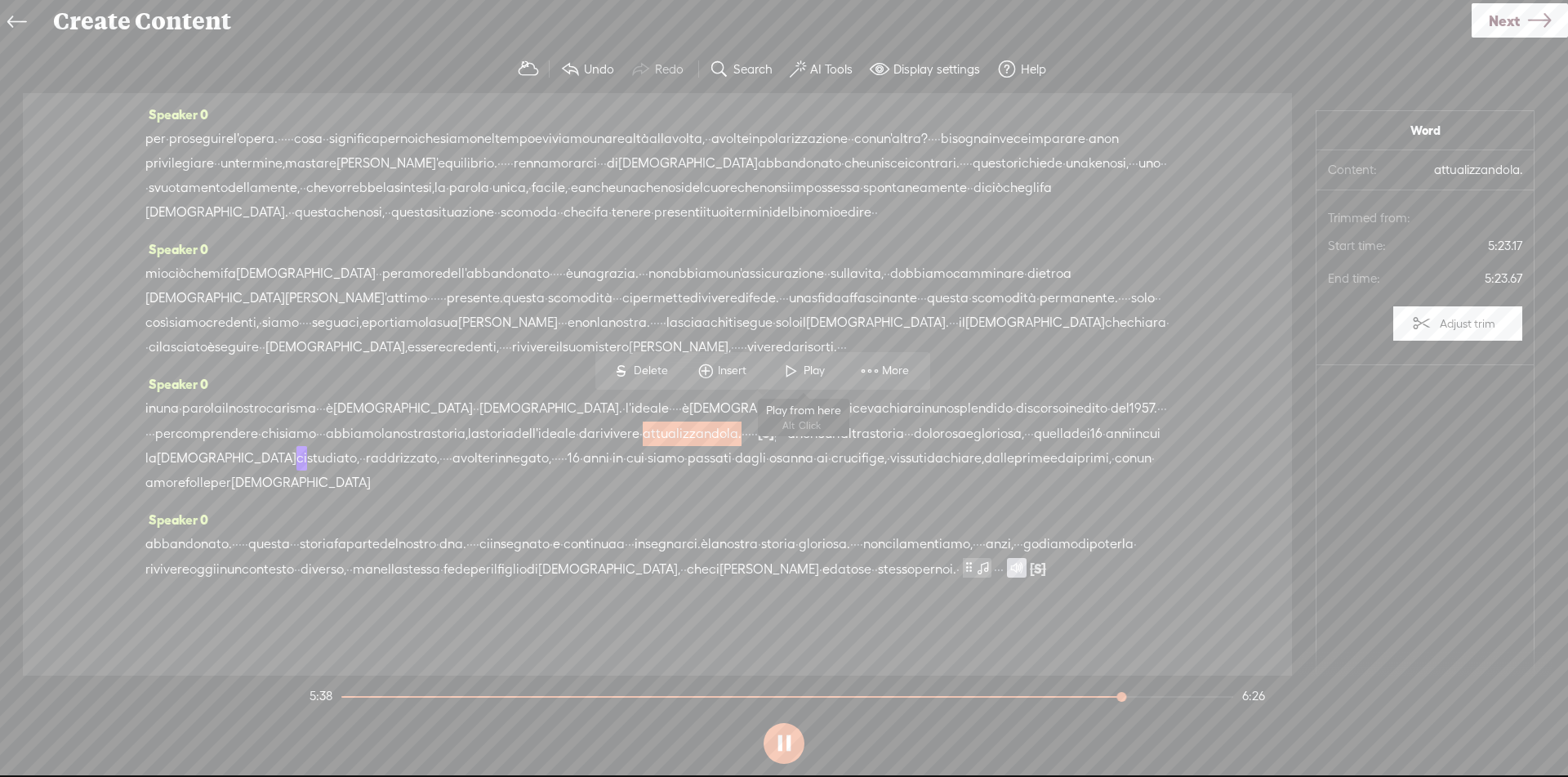
click at [807, 372] on span "Play" at bounding box center [817, 371] width 26 height 17
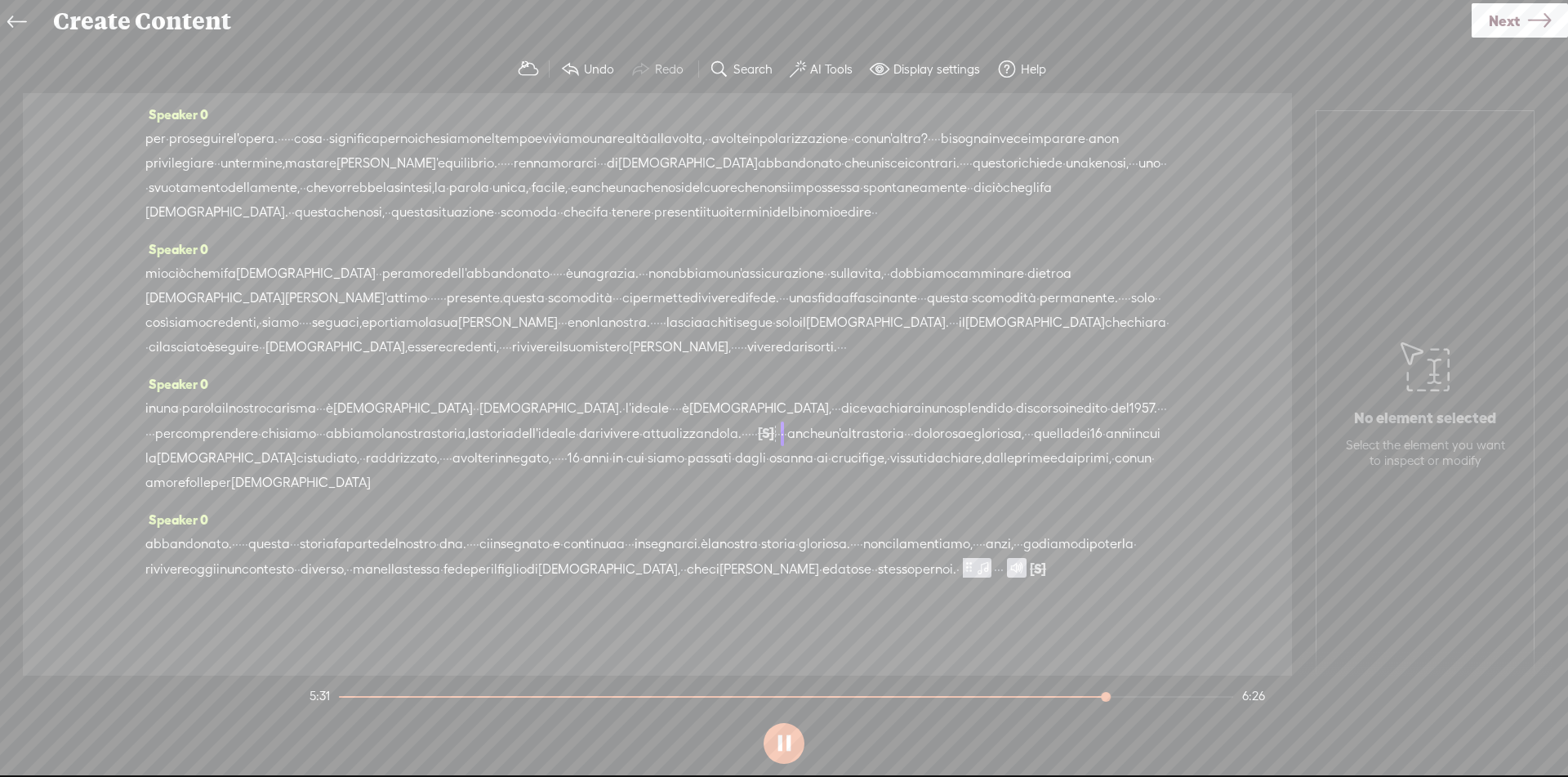
click at [576, 422] on span "dell'ideale" at bounding box center [545, 434] width 62 height 25
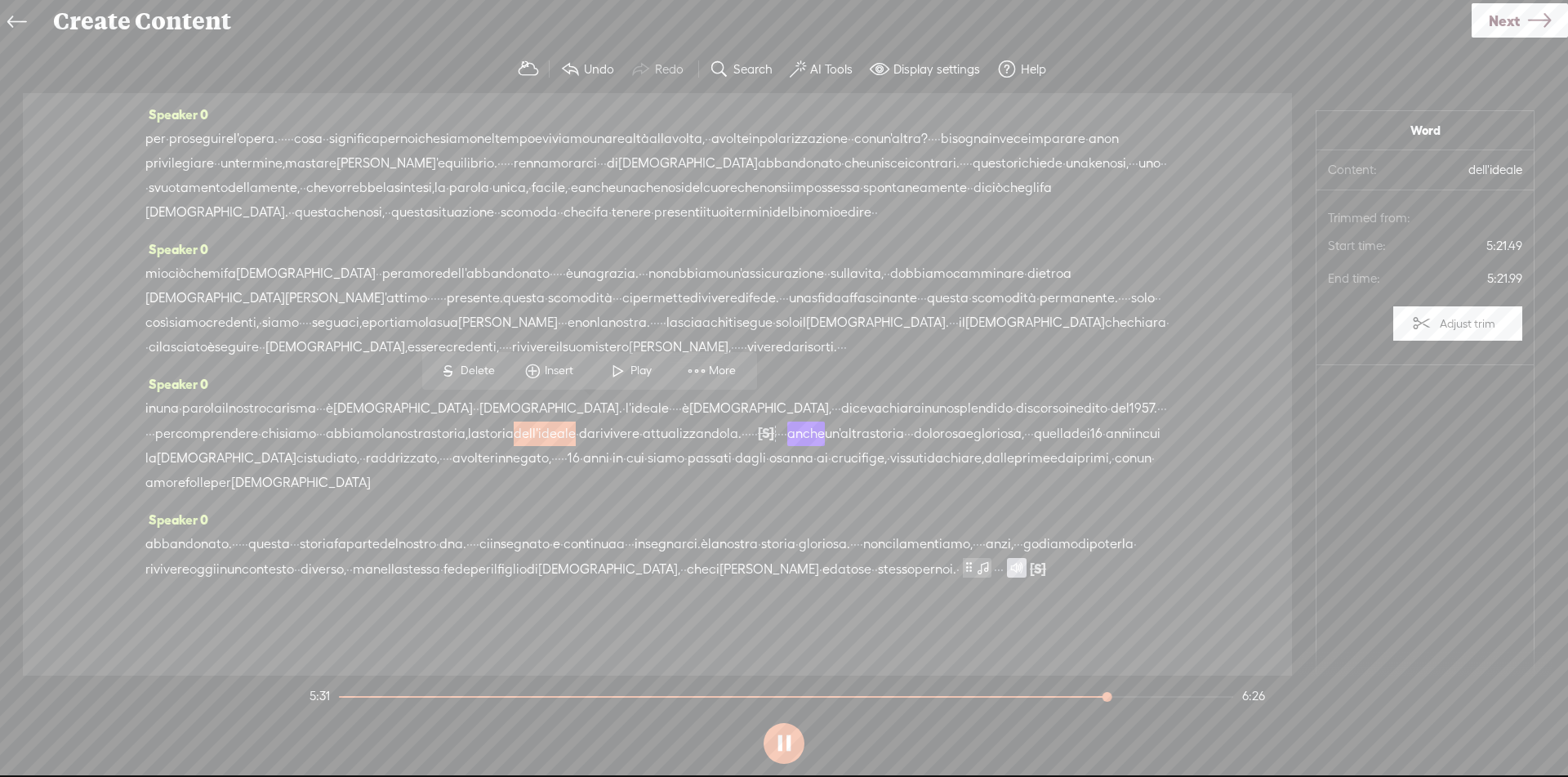
click at [647, 366] on span "Play" at bounding box center [643, 371] width 26 height 17
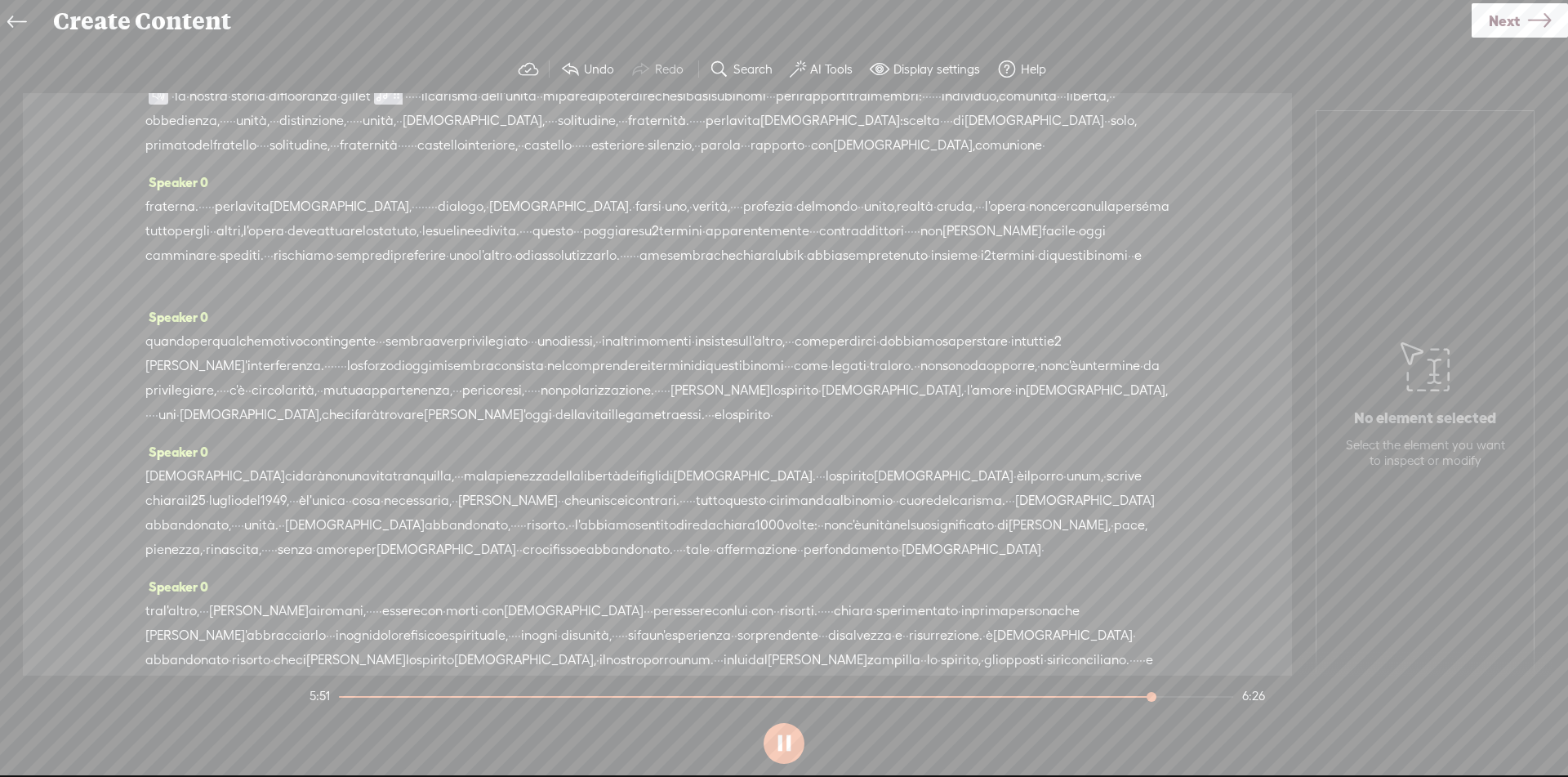
scroll to position [0, 0]
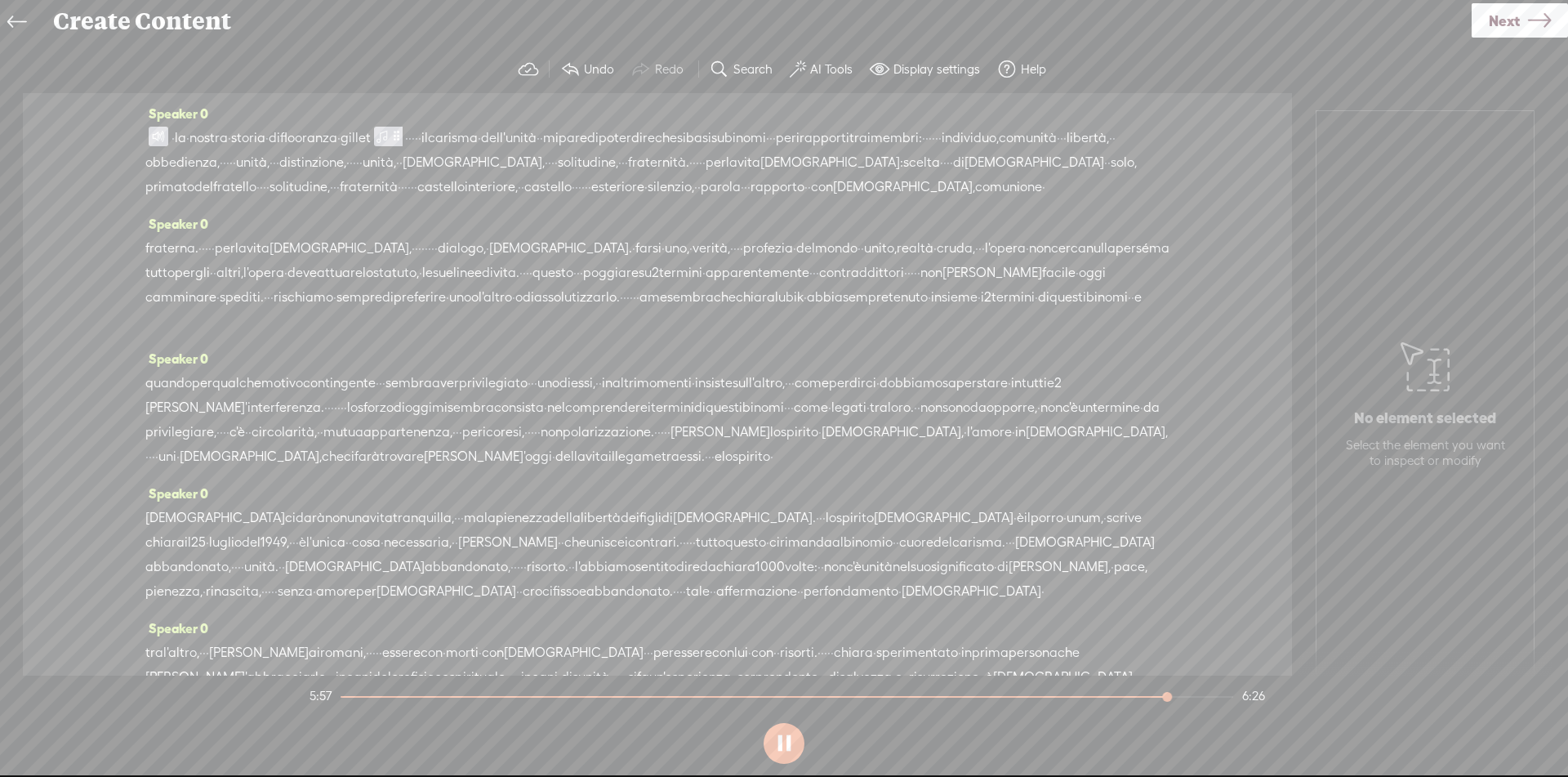
drag, startPoint x: 184, startPoint y: 132, endPoint x: 294, endPoint y: 136, distance: 110.1
click at [294, 136] on div "· la · nostra · storia · di flooranza · gillet · · · · · · il carisma · dell'un…" at bounding box center [657, 163] width 1024 height 73
click at [1497, 17] on span "Next" at bounding box center [1505, 20] width 31 height 41
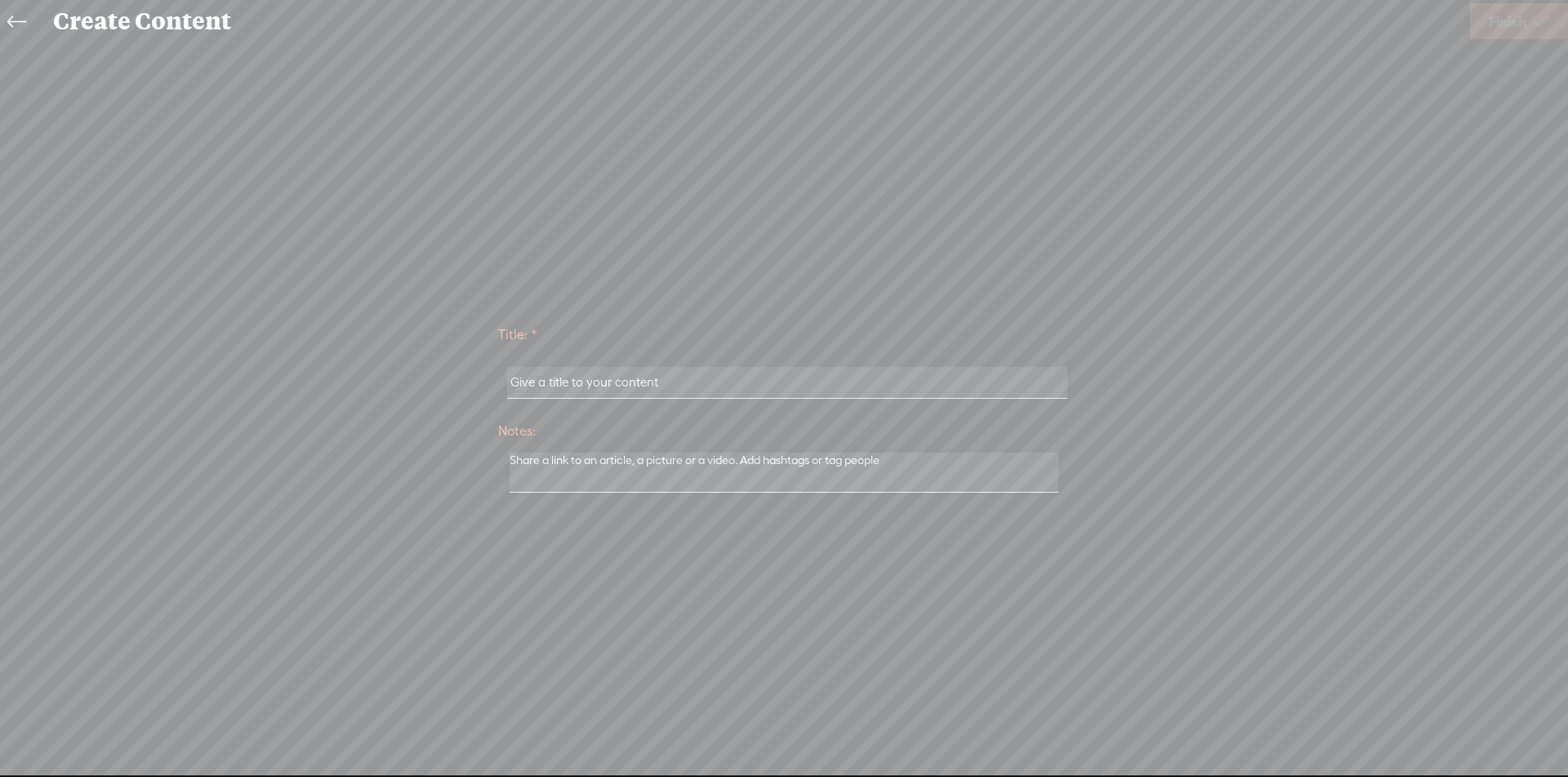
click at [587, 382] on input "text" at bounding box center [786, 382] width 559 height 32
paste input "La Nostra Storia"
type input "La Nostra Storia"
click at [1497, 24] on span "Finish" at bounding box center [1507, 21] width 38 height 41
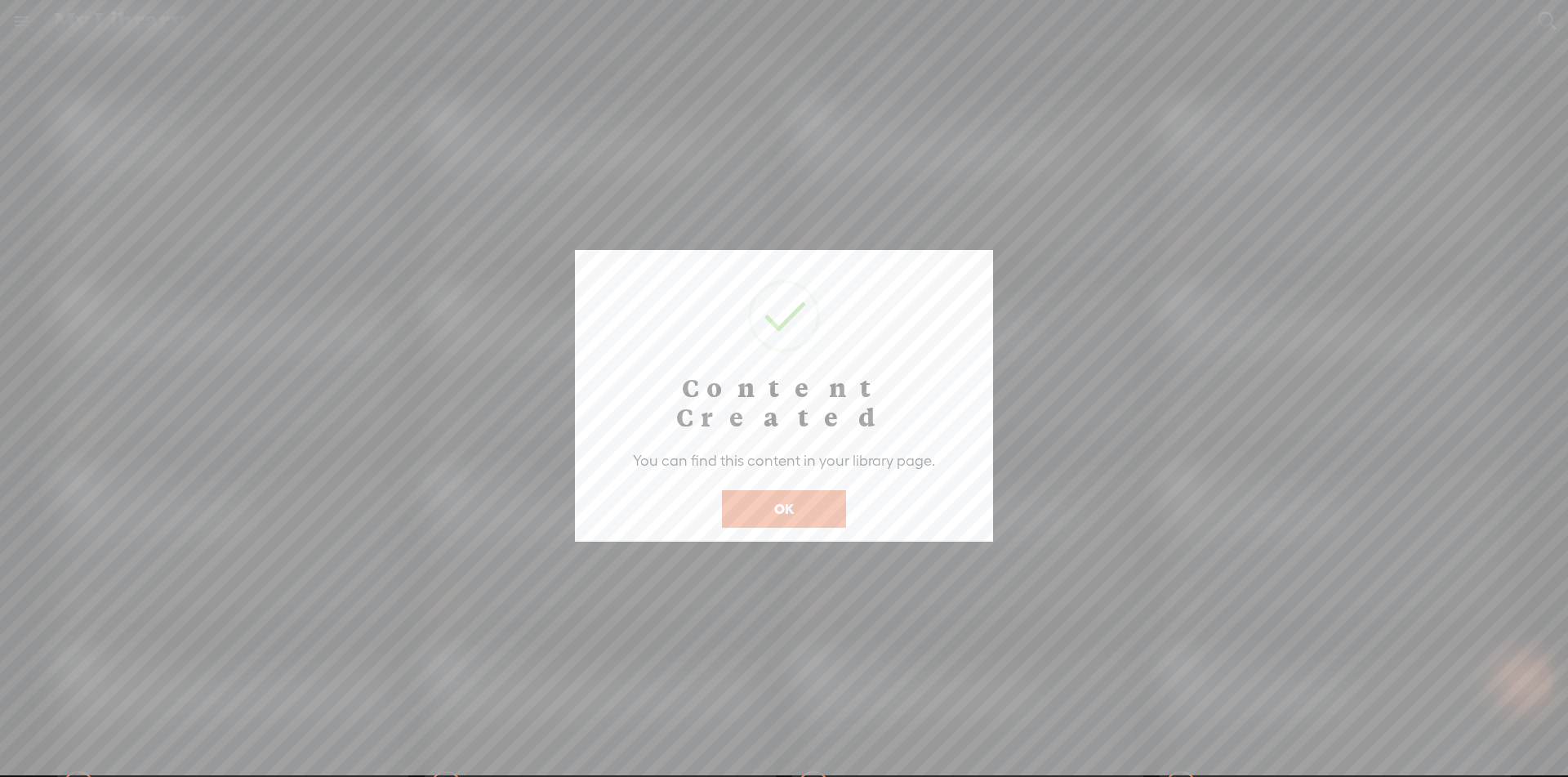
click at [785, 490] on button "OK" at bounding box center [784, 508] width 124 height 38
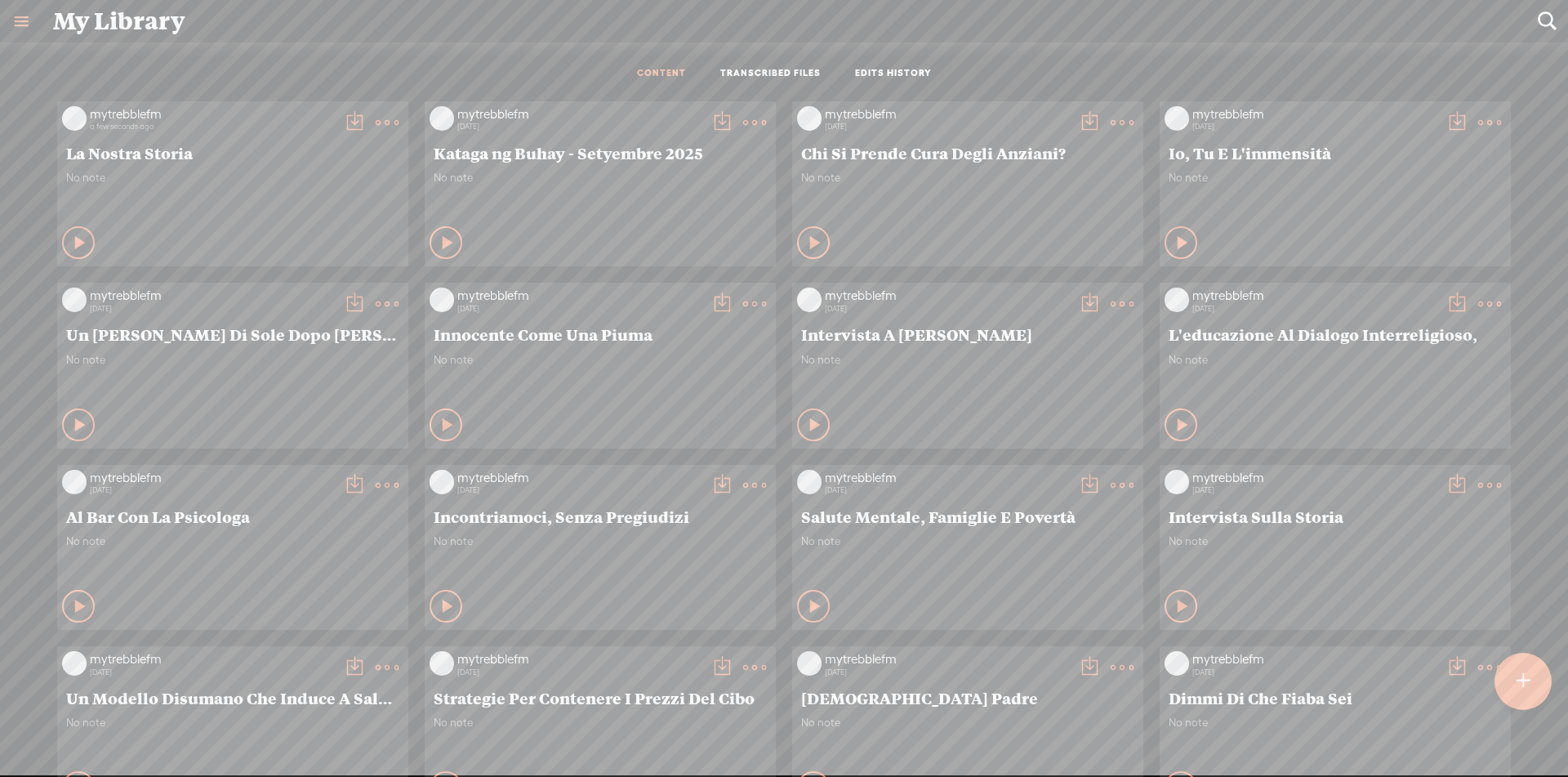
click at [343, 116] on t at bounding box center [354, 122] width 23 height 23
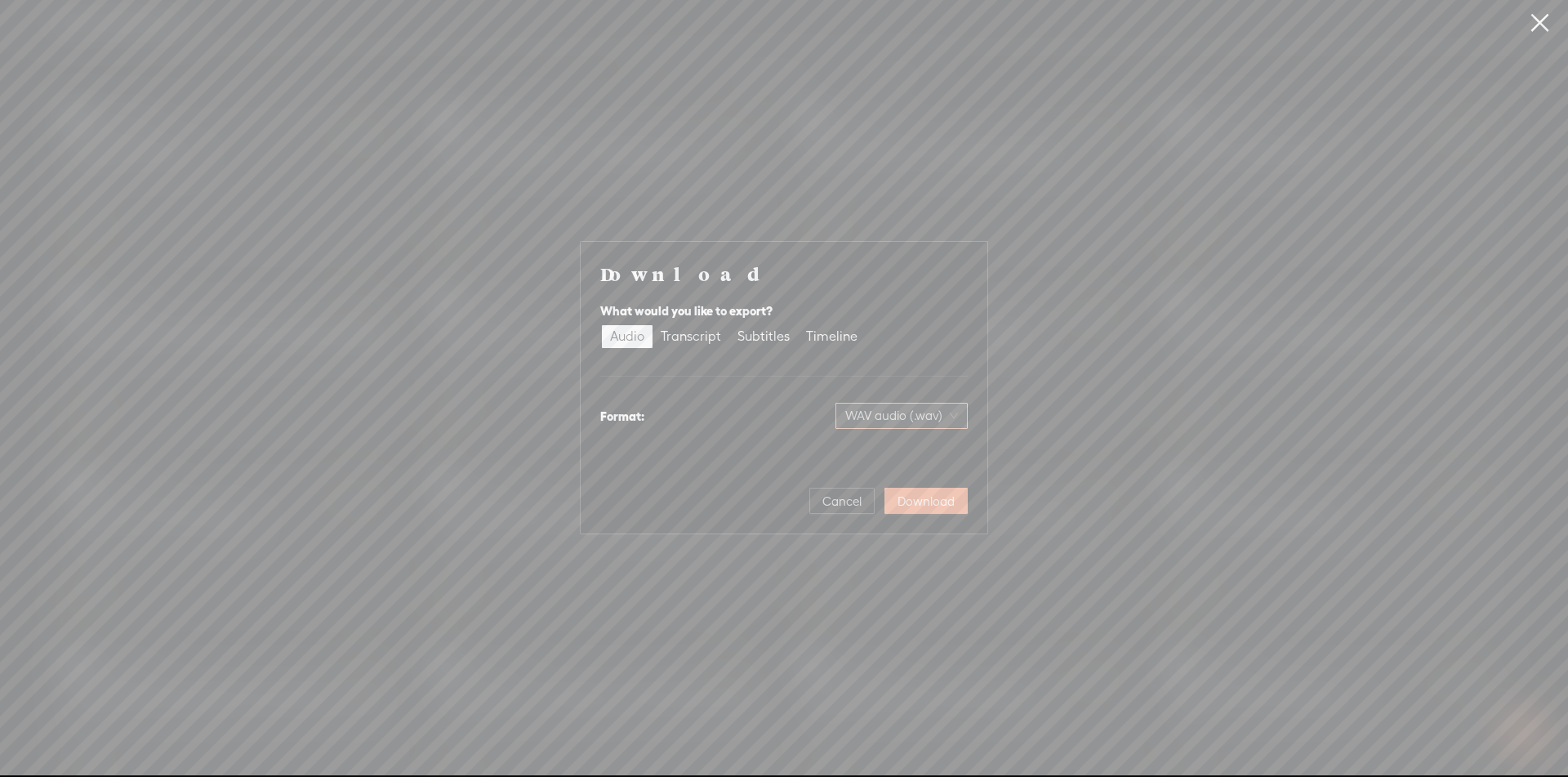
click at [927, 422] on span "WAV audio (.wav)" at bounding box center [901, 415] width 113 height 25
click at [907, 456] on div "MP3 audio (.mp3)" at bounding box center [887, 450] width 133 height 17
click at [942, 507] on span "Download" at bounding box center [926, 501] width 57 height 17
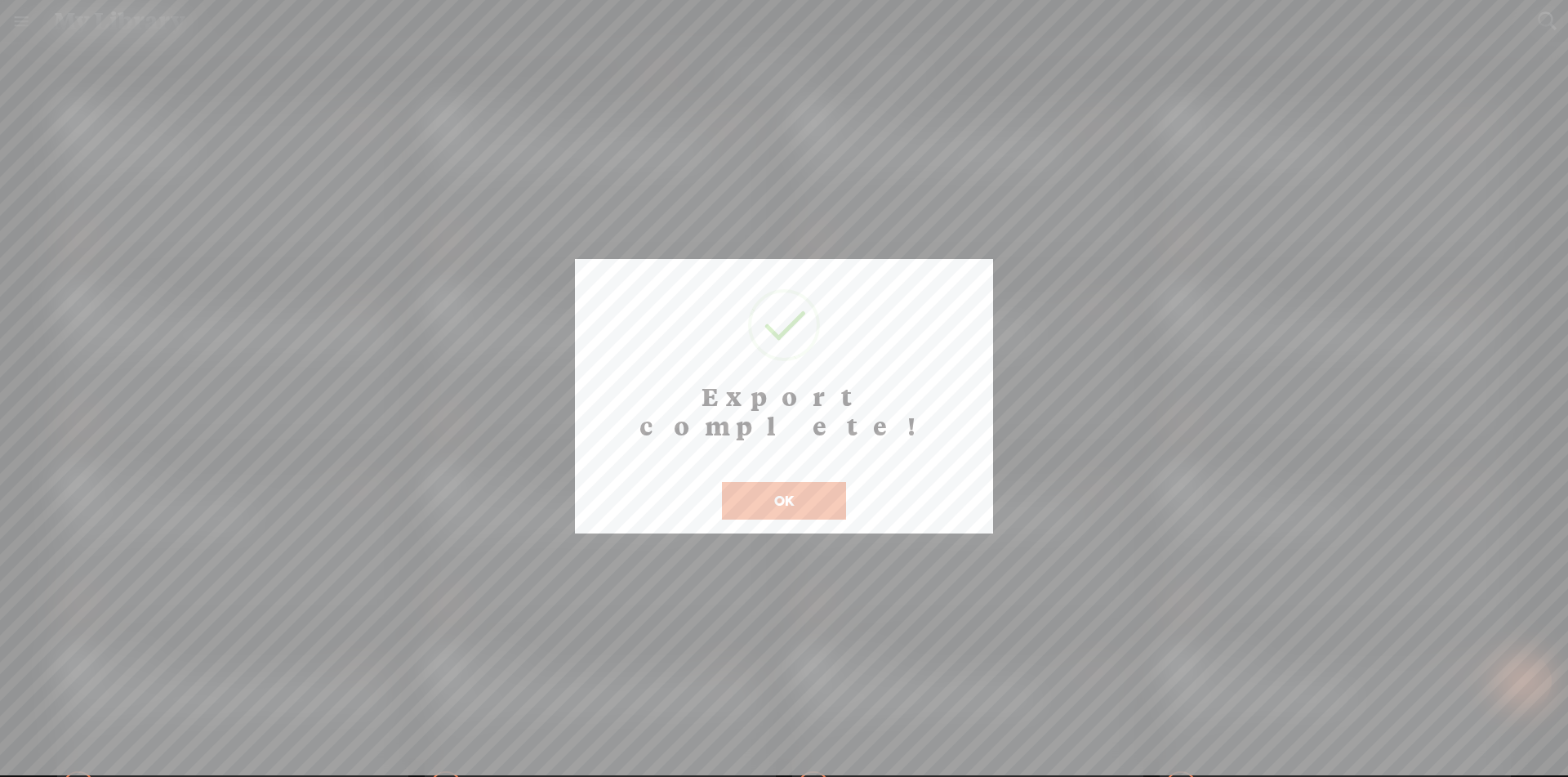
click at [802, 482] on button "OK" at bounding box center [784, 501] width 124 height 38
